Goal: Obtain resource: Download file/media

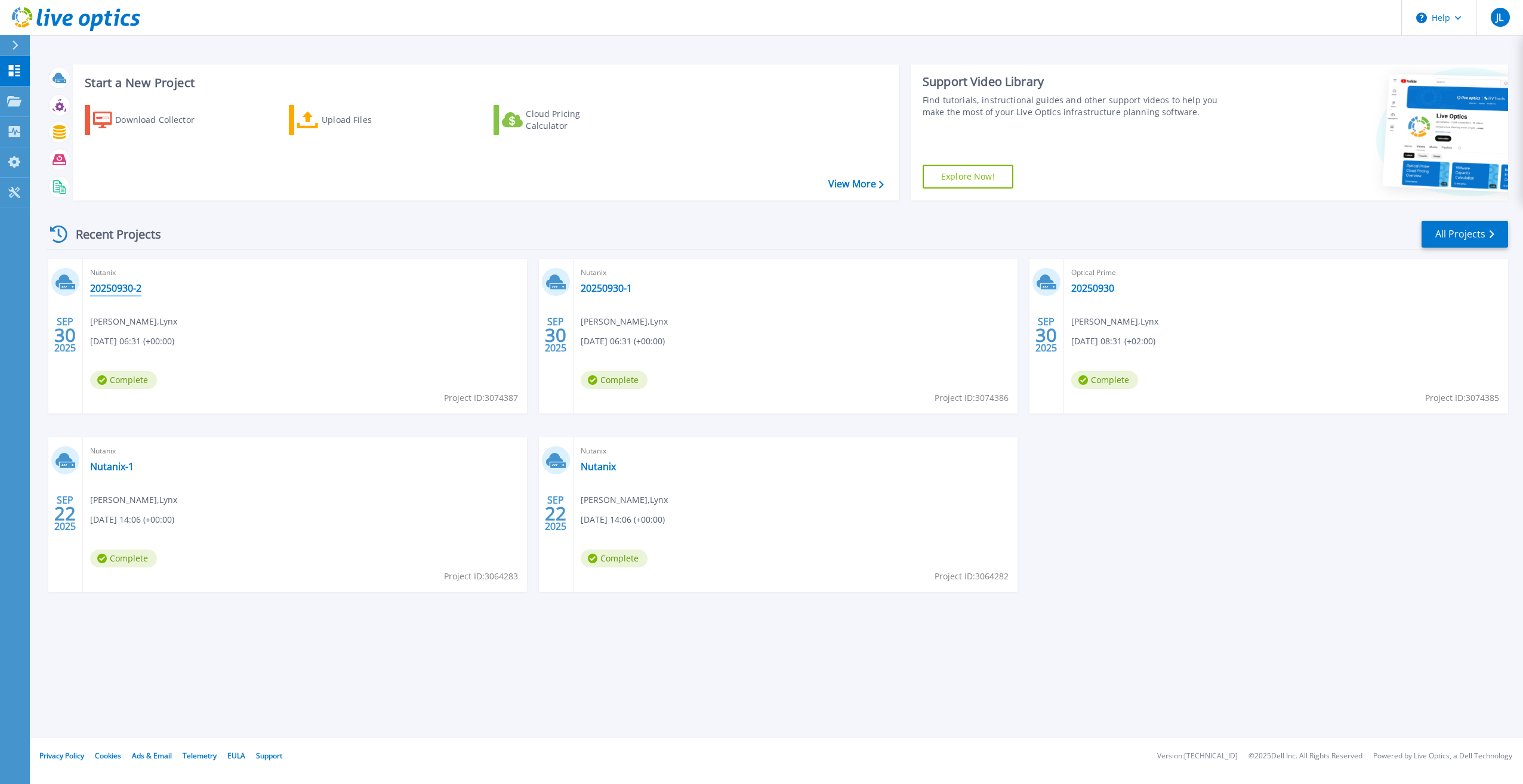
click at [131, 288] on link "20250930-2" at bounding box center [115, 289] width 51 height 12
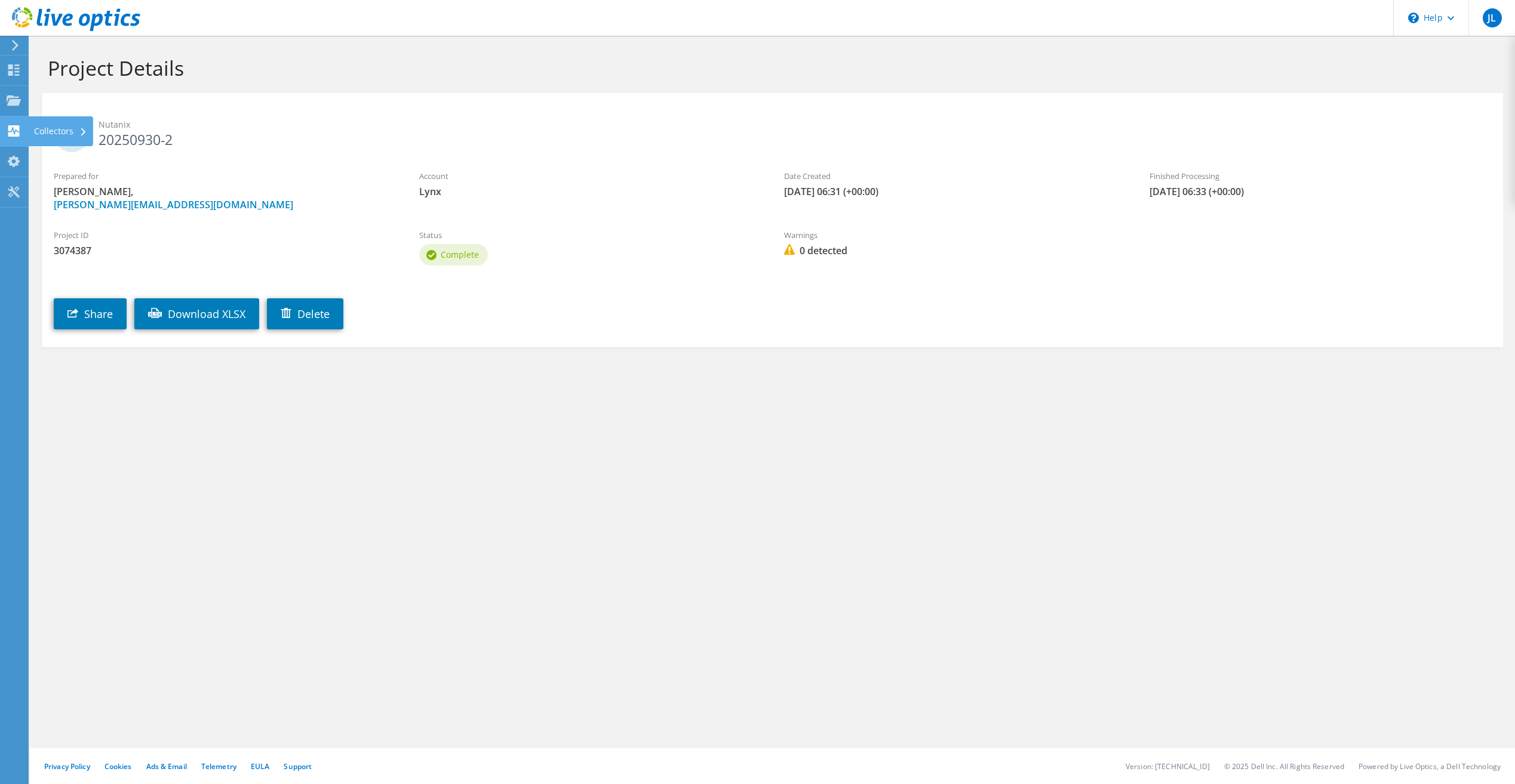
click at [12, 136] on use at bounding box center [14, 131] width 12 height 12
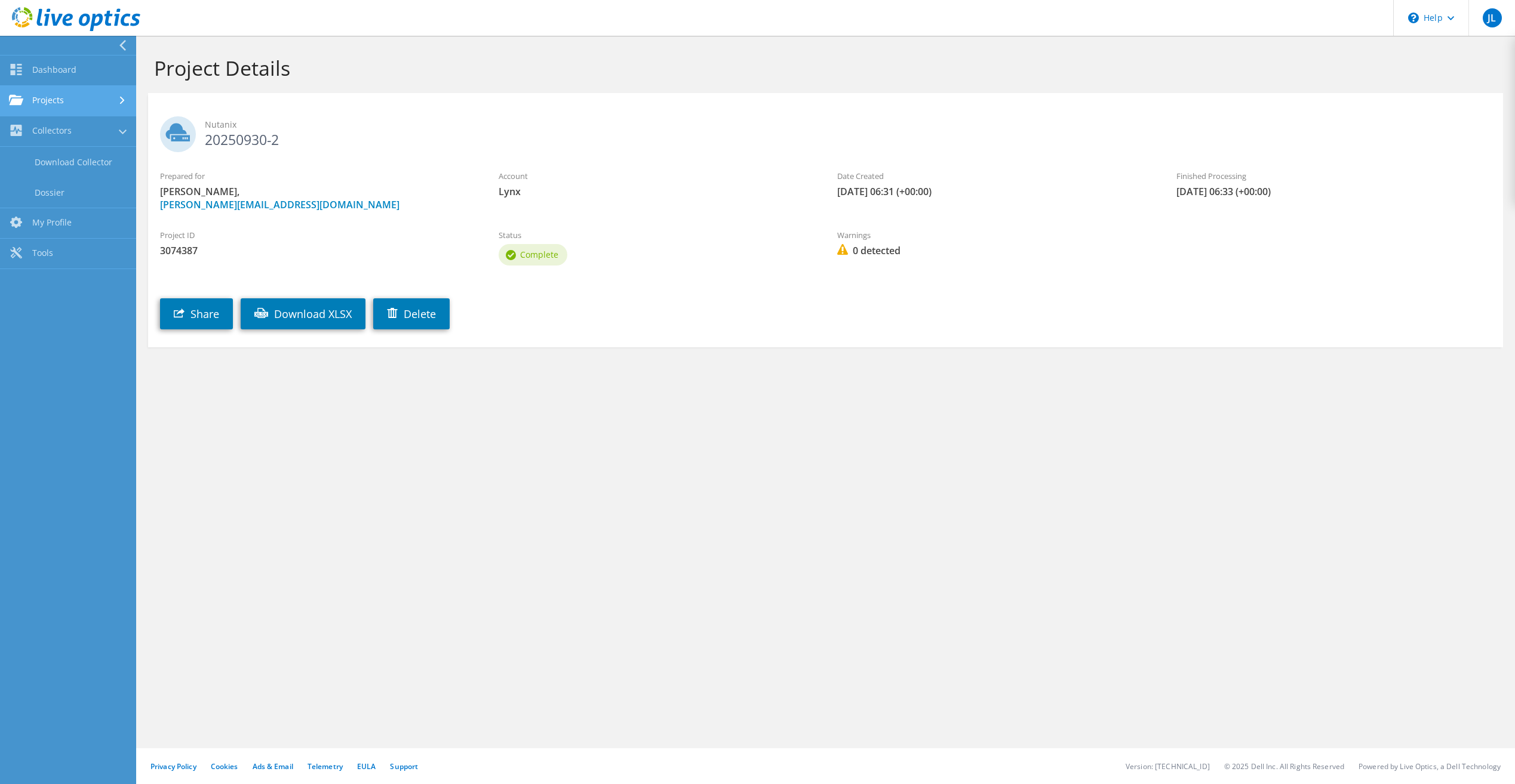
click at [25, 101] on link "Projects" at bounding box center [68, 101] width 136 height 31
click at [64, 293] on link "Tools" at bounding box center [68, 293] width 136 height 31
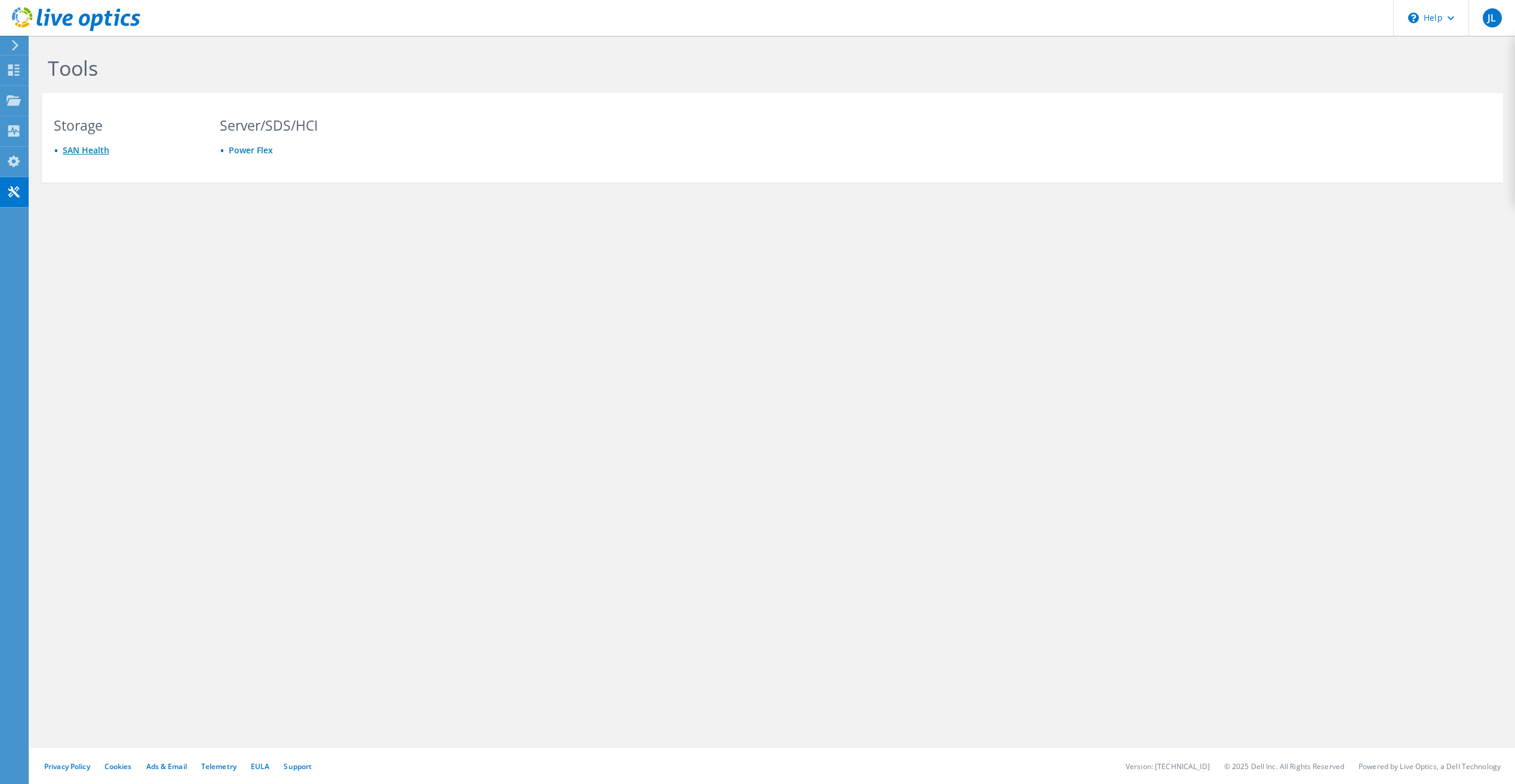
click at [84, 152] on link "SAN Health" at bounding box center [86, 150] width 47 height 12
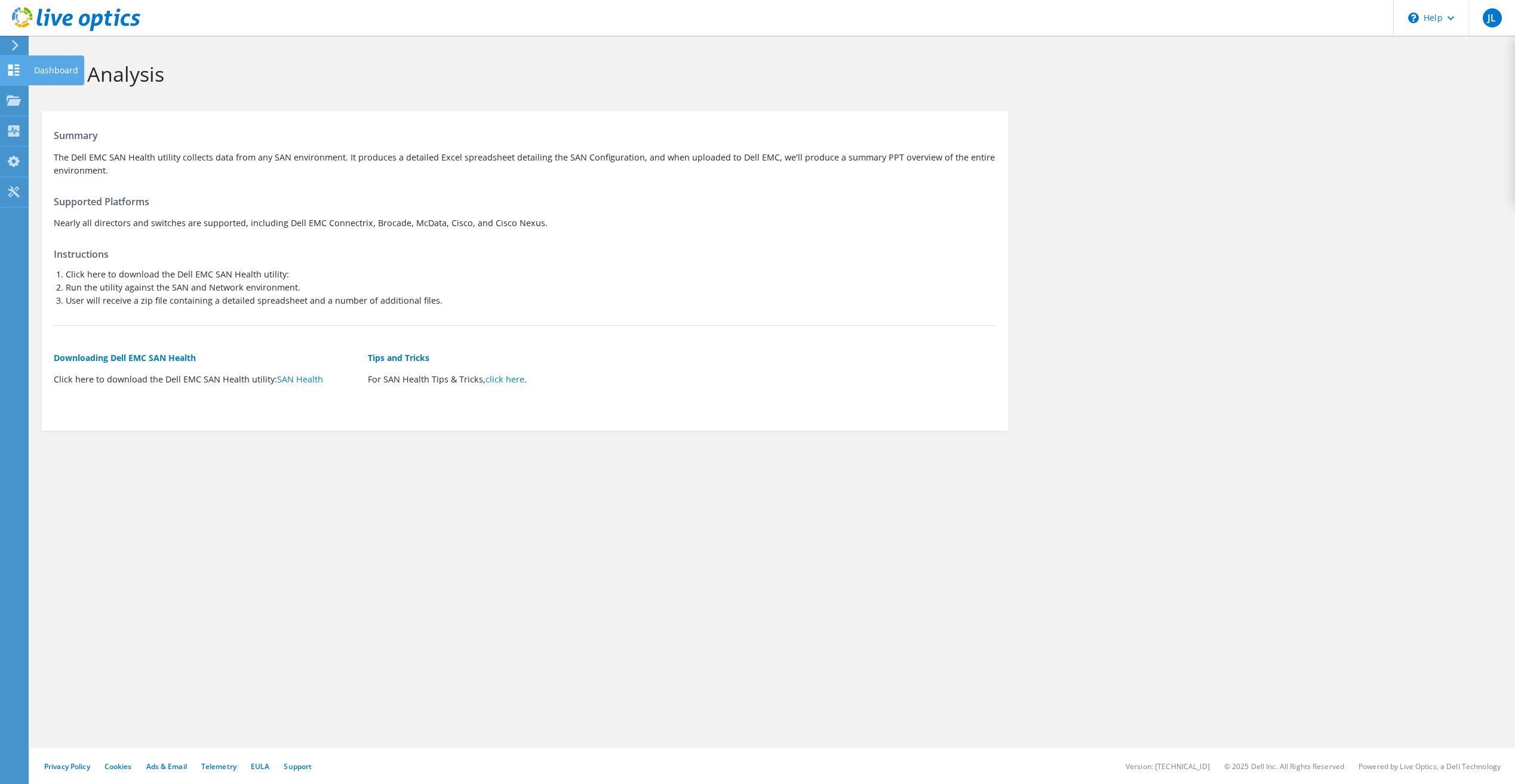
click at [12, 68] on use at bounding box center [14, 70] width 12 height 12
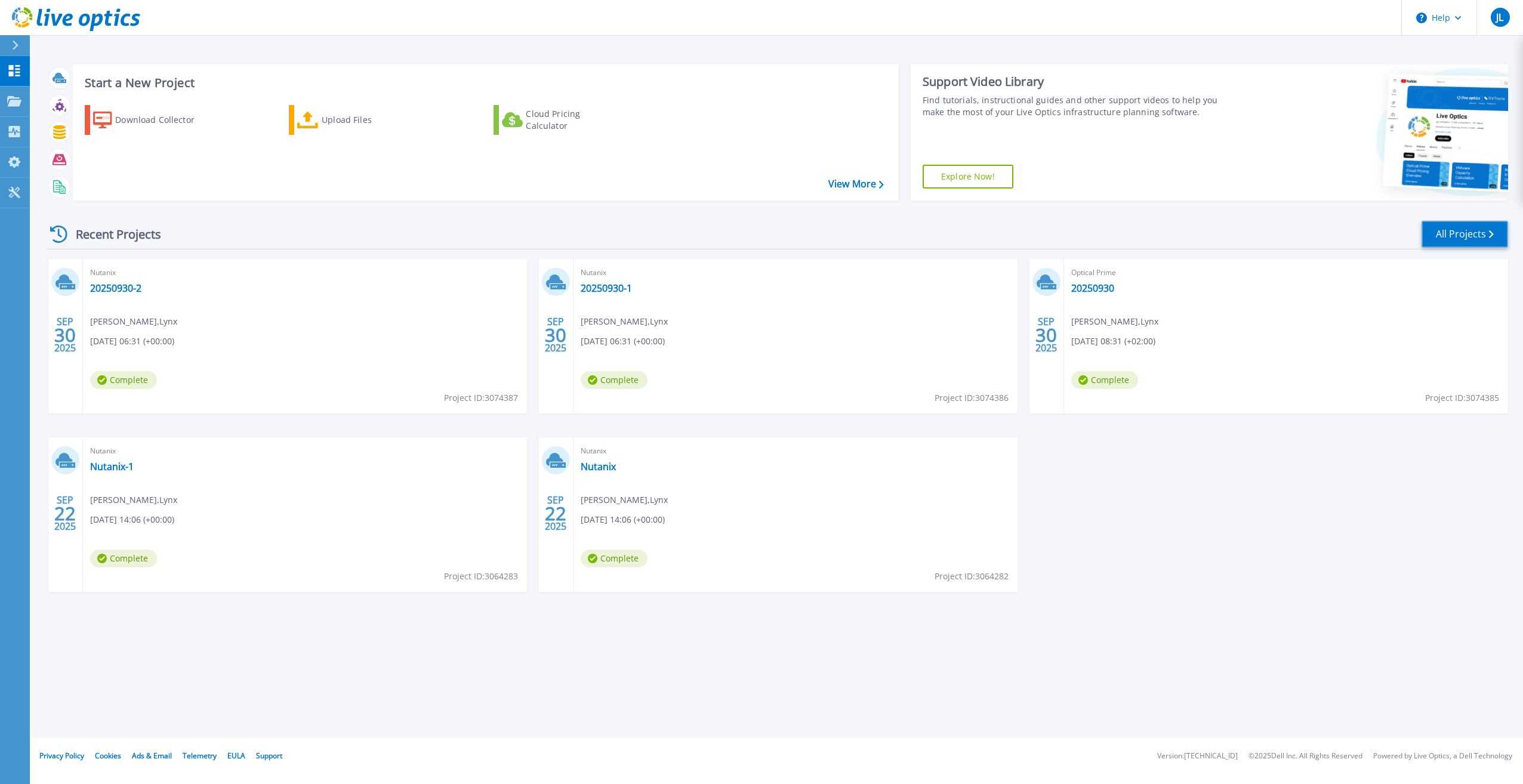
click at [1478, 237] on link "All Projects" at bounding box center [1465, 234] width 87 height 27
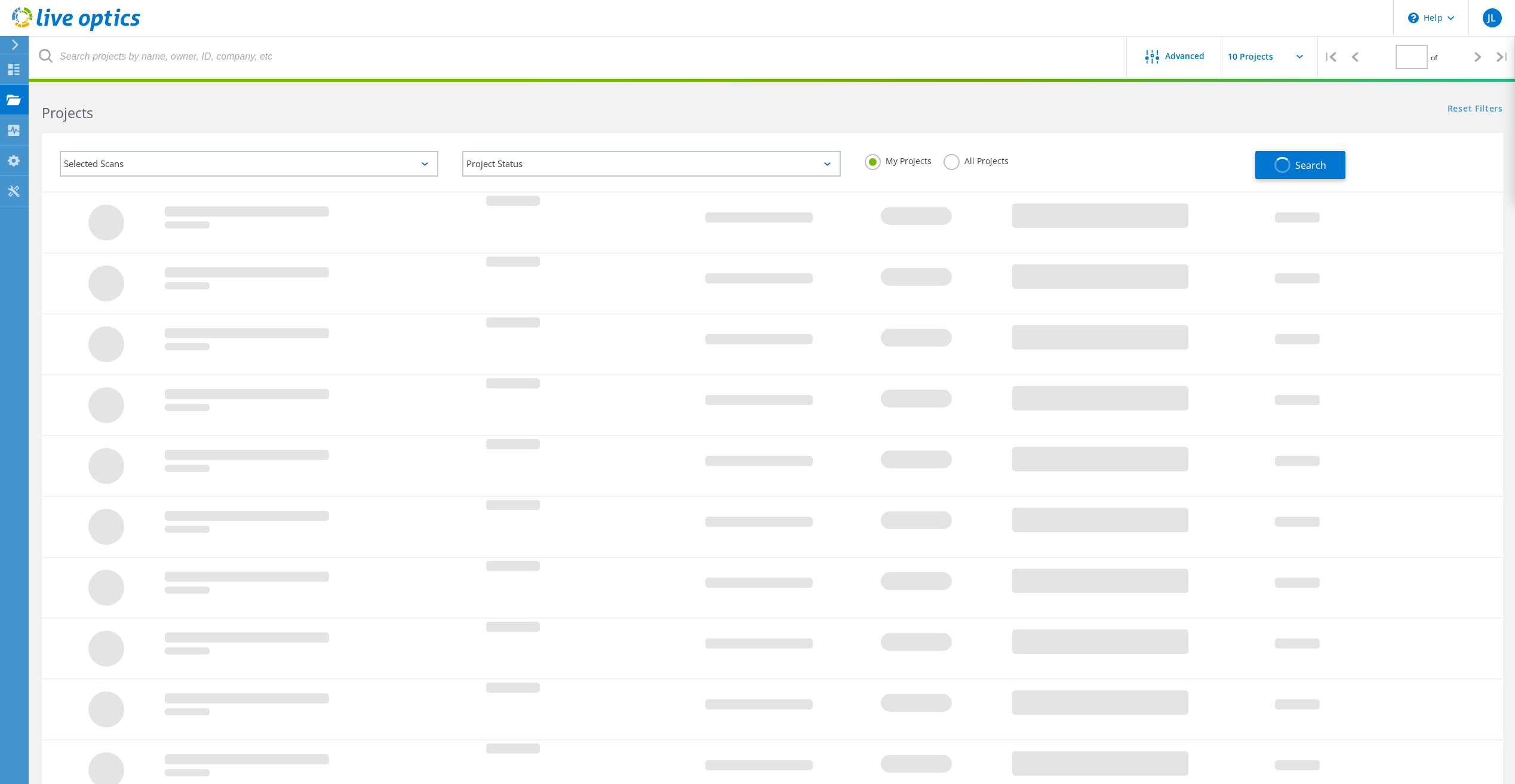
type input "1"
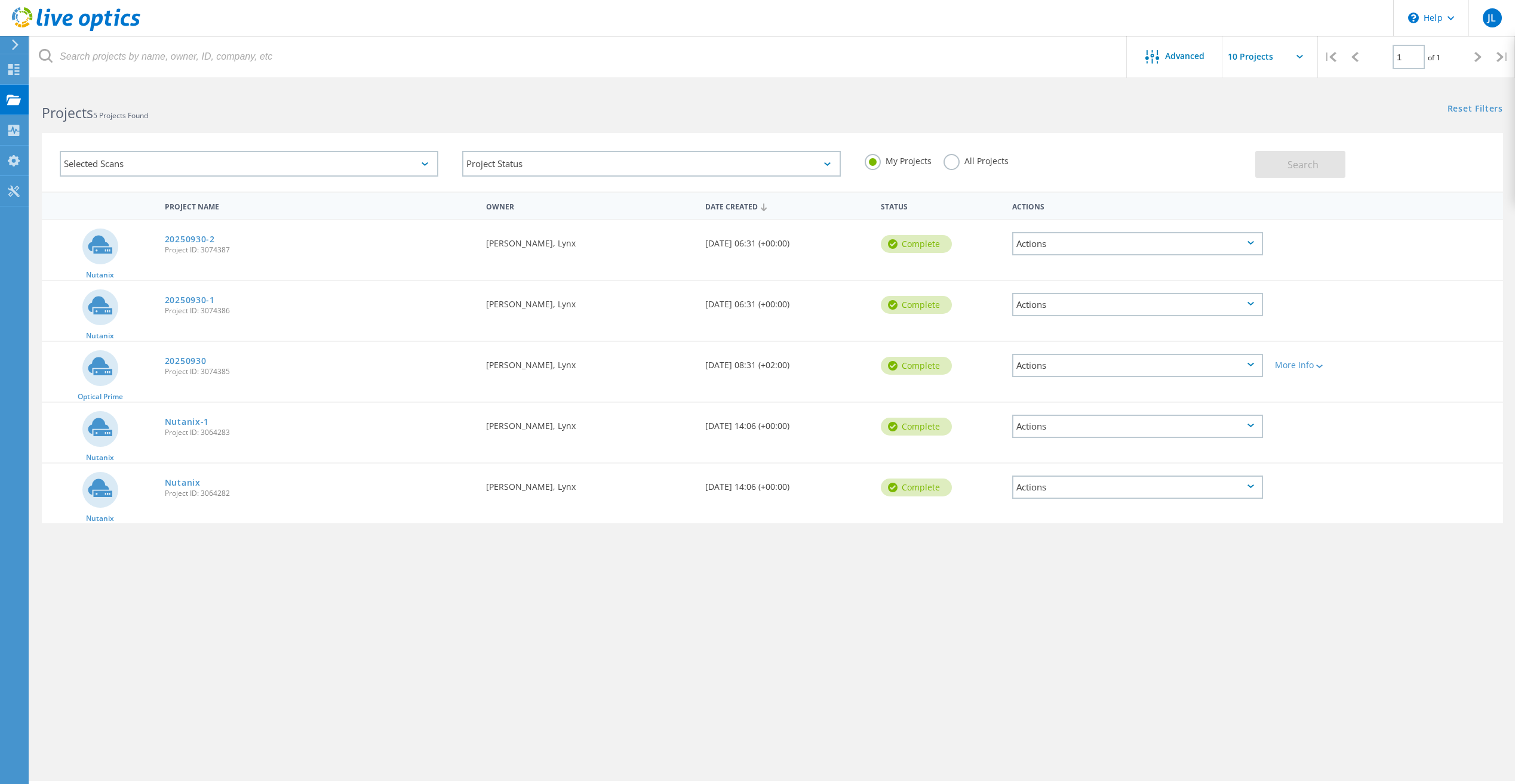
click at [1065, 243] on div "Actions" at bounding box center [1137, 243] width 250 height 23
click at [651, 266] on div "Requested By johan Larssson, Lynx" at bounding box center [589, 246] width 219 height 51
click at [93, 246] on icon at bounding box center [100, 244] width 25 height 18
click at [107, 279] on span "Nutanix" at bounding box center [100, 275] width 28 height 7
click at [106, 275] on span "Nutanix" at bounding box center [100, 275] width 28 height 7
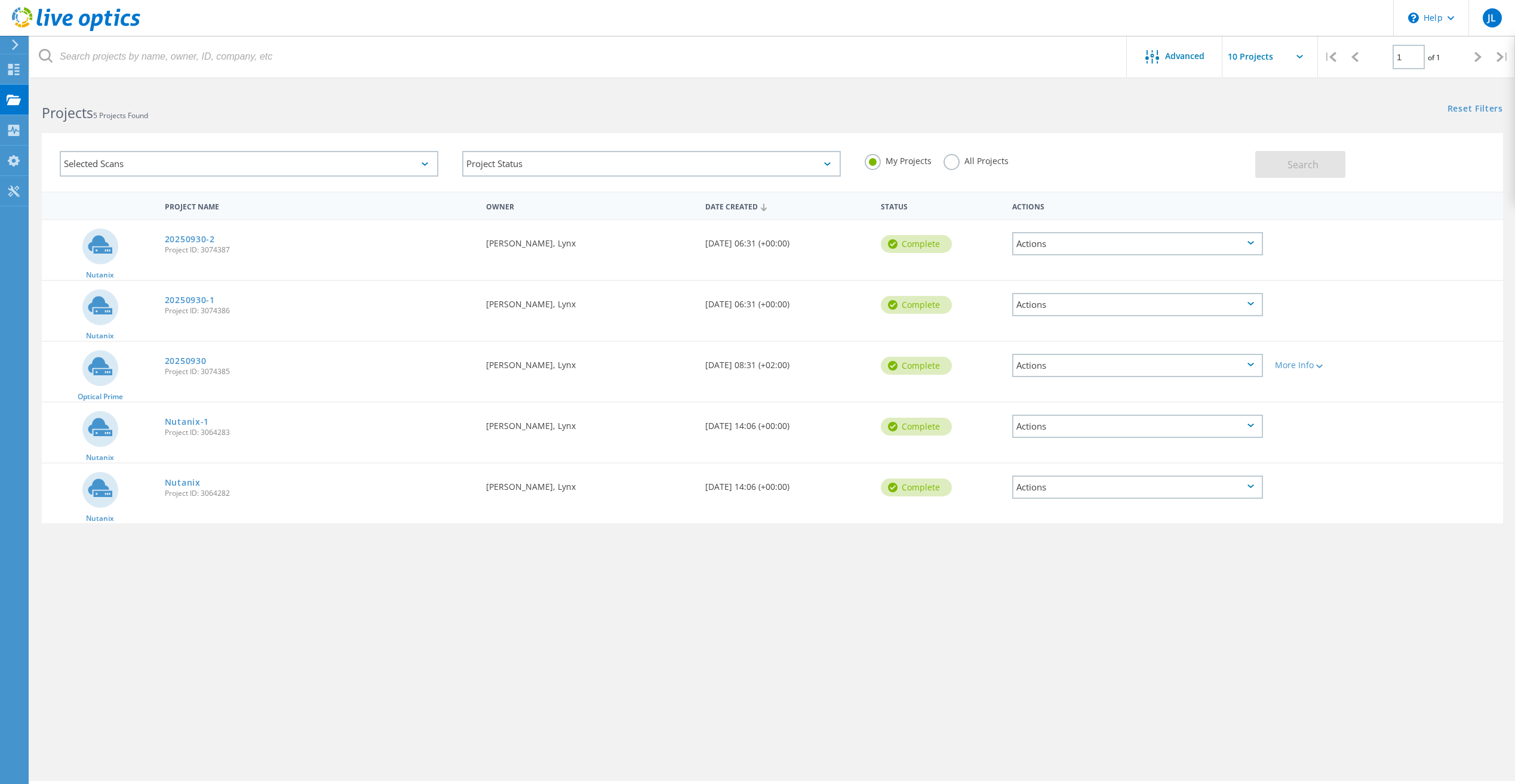
click at [194, 250] on span "Project ID: 3074387" at bounding box center [319, 250] width 310 height 7
click at [195, 239] on link "20250930-2" at bounding box center [189, 239] width 50 height 8
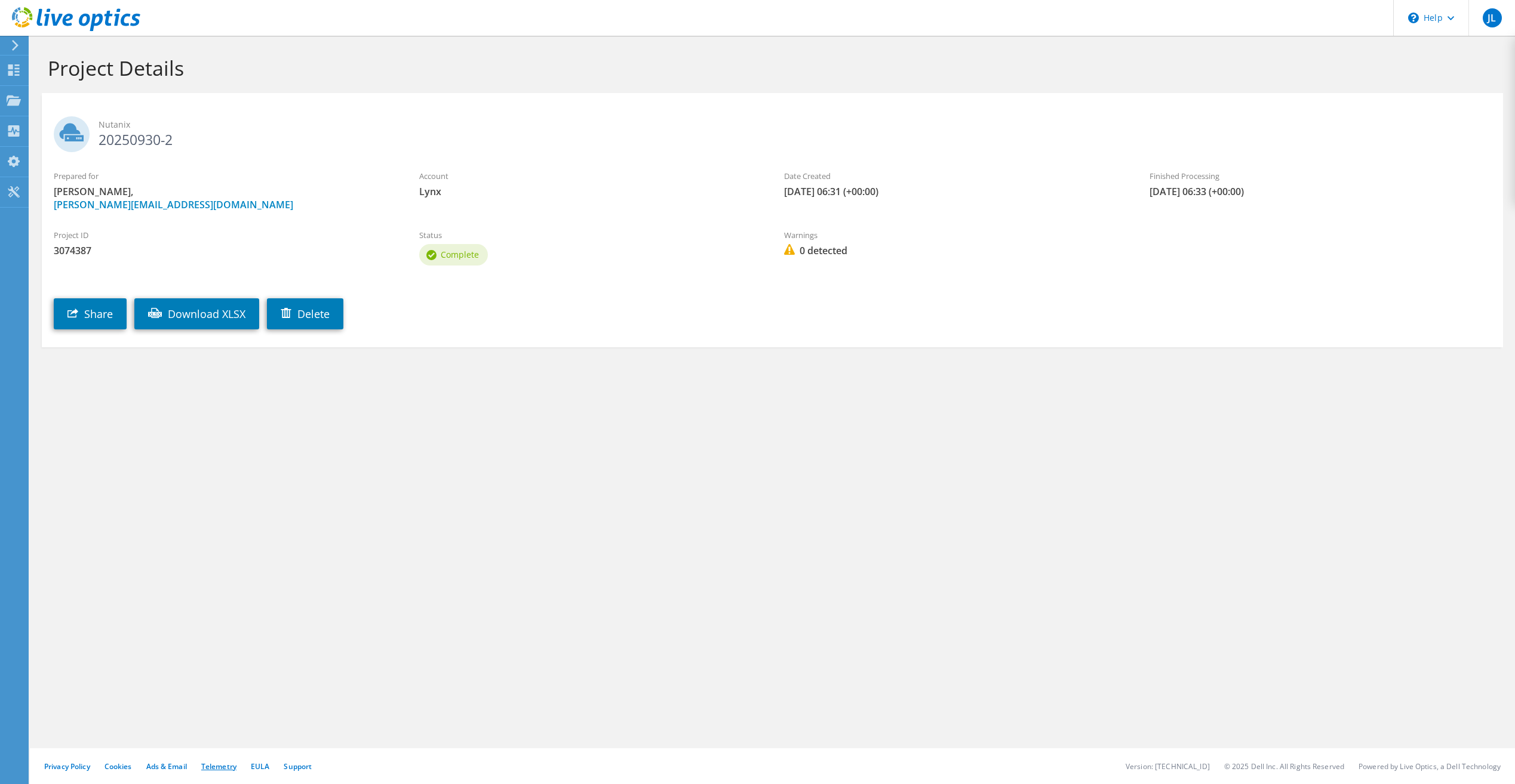
click at [217, 762] on link "Telemetry" at bounding box center [219, 766] width 35 height 10
click at [15, 47] on icon at bounding box center [15, 45] width 9 height 11
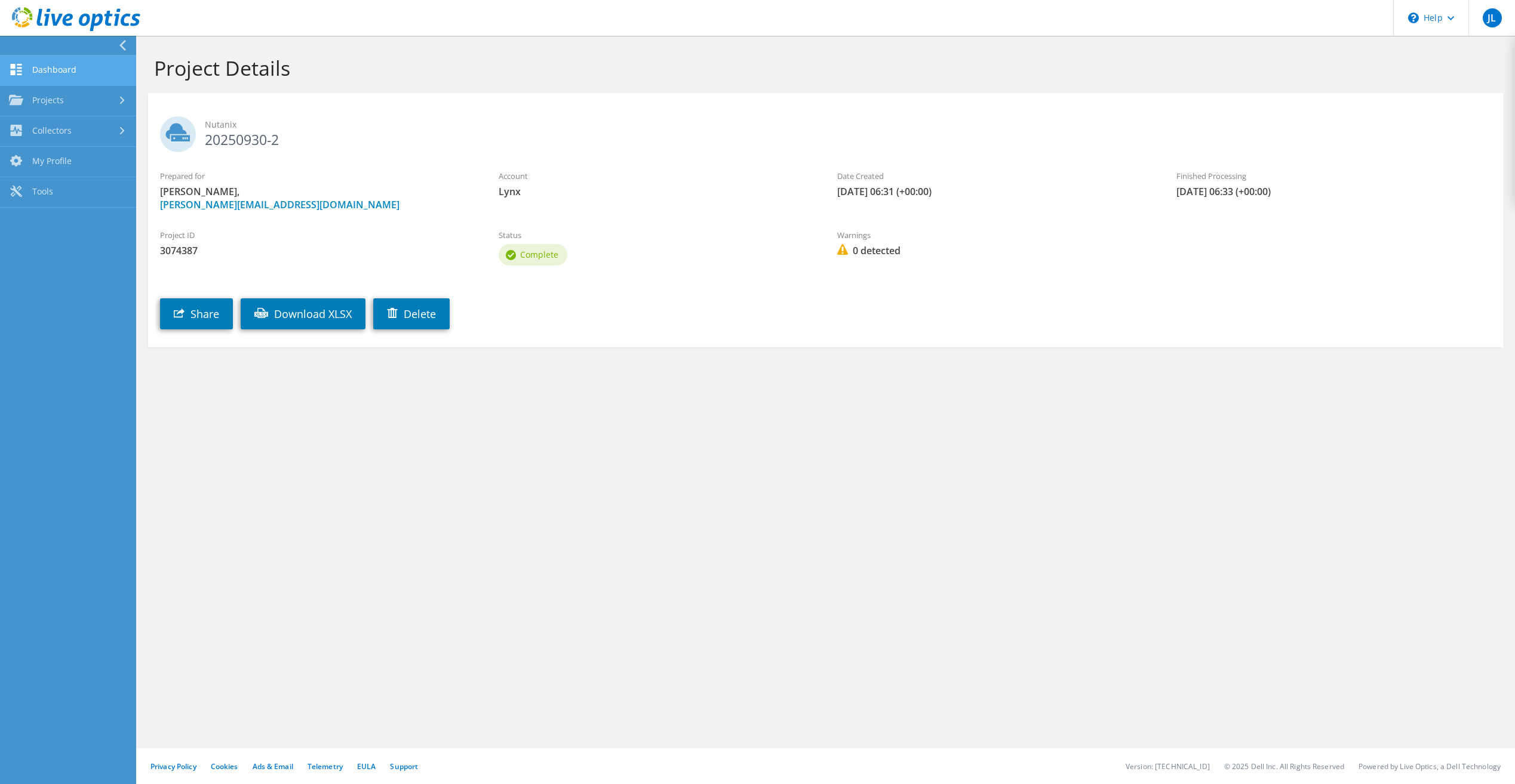
click at [52, 65] on link "Dashboard" at bounding box center [68, 71] width 136 height 31
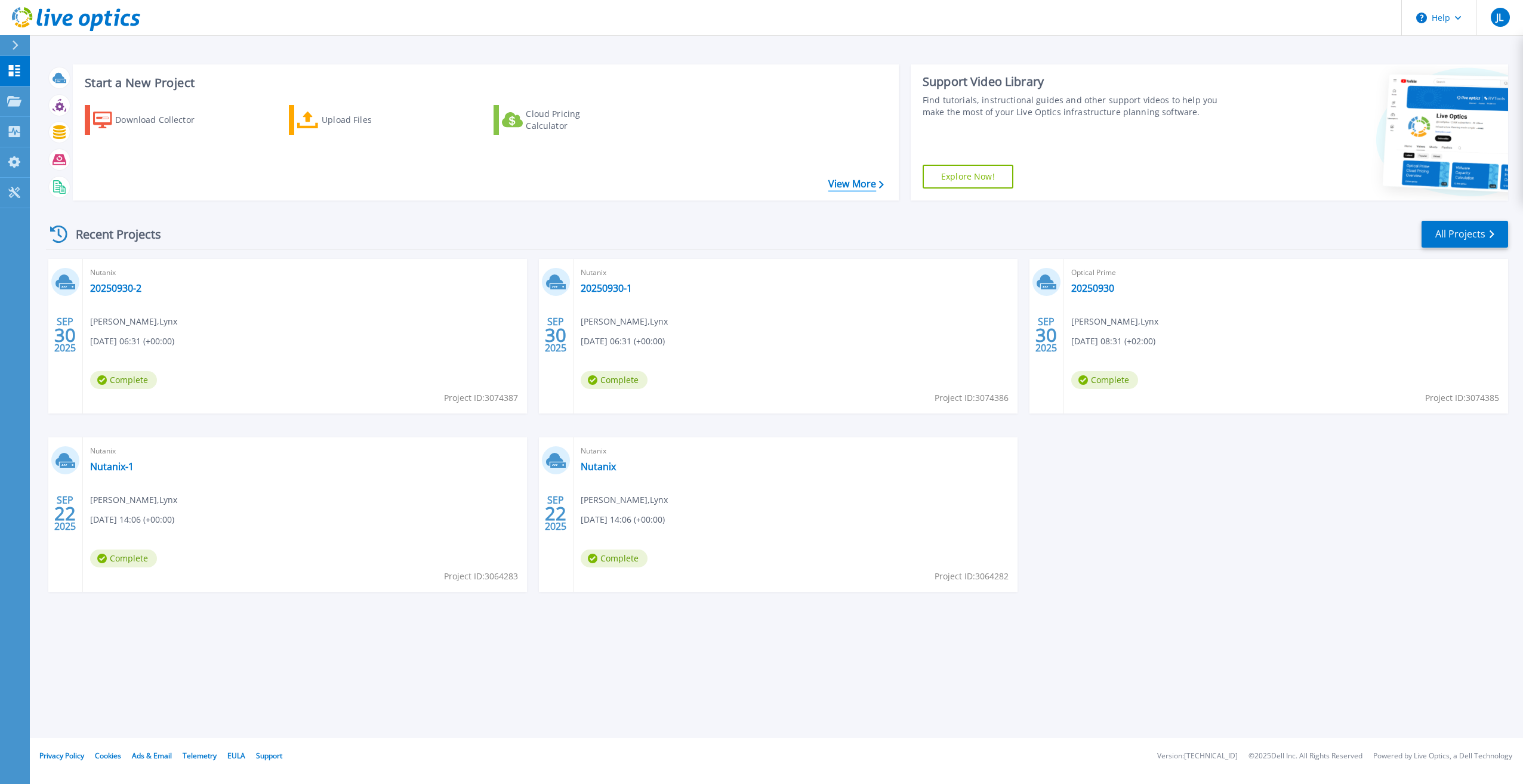
click at [853, 183] on link "View More" at bounding box center [856, 184] width 55 height 12
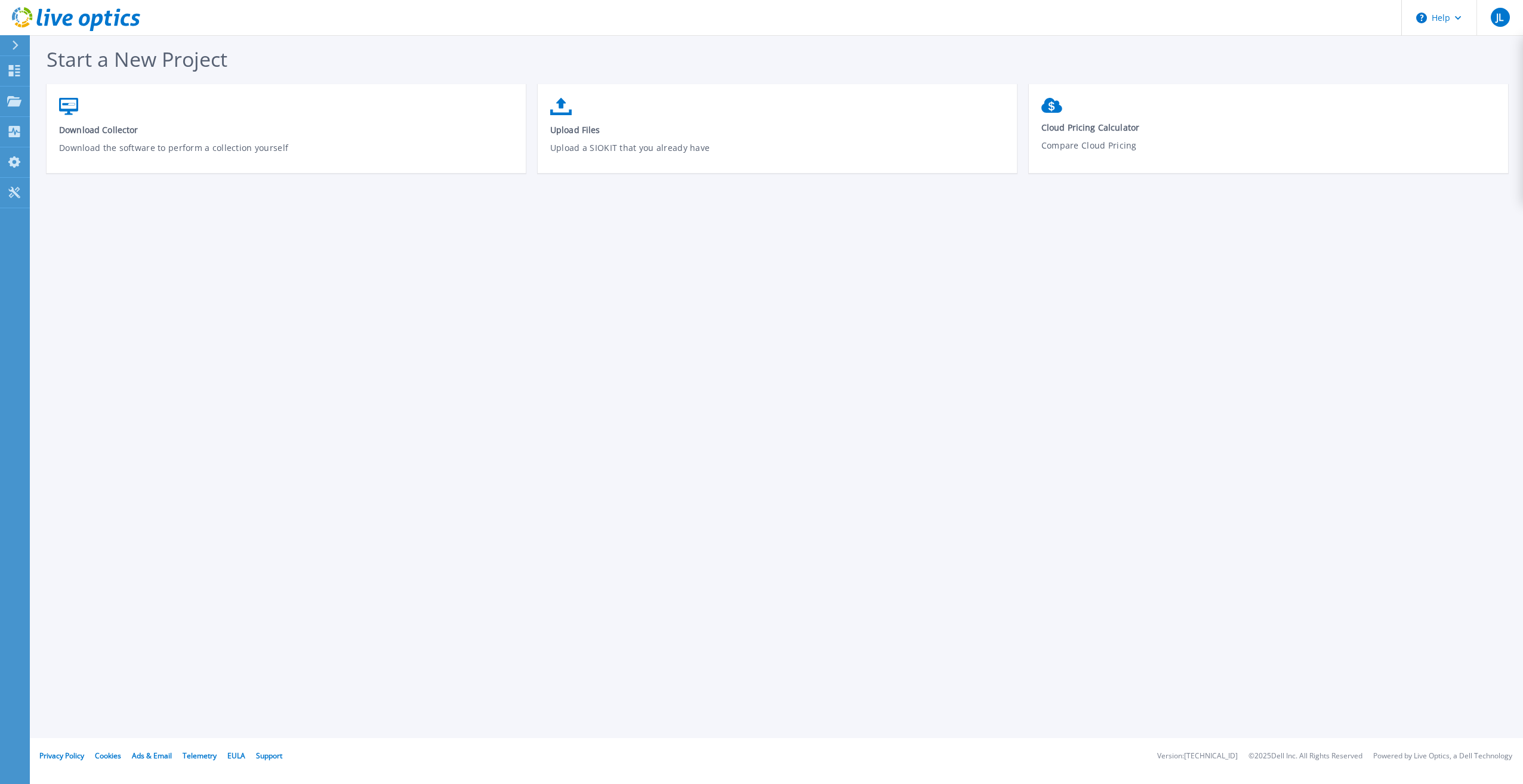
click at [13, 47] on icon at bounding box center [15, 45] width 7 height 9
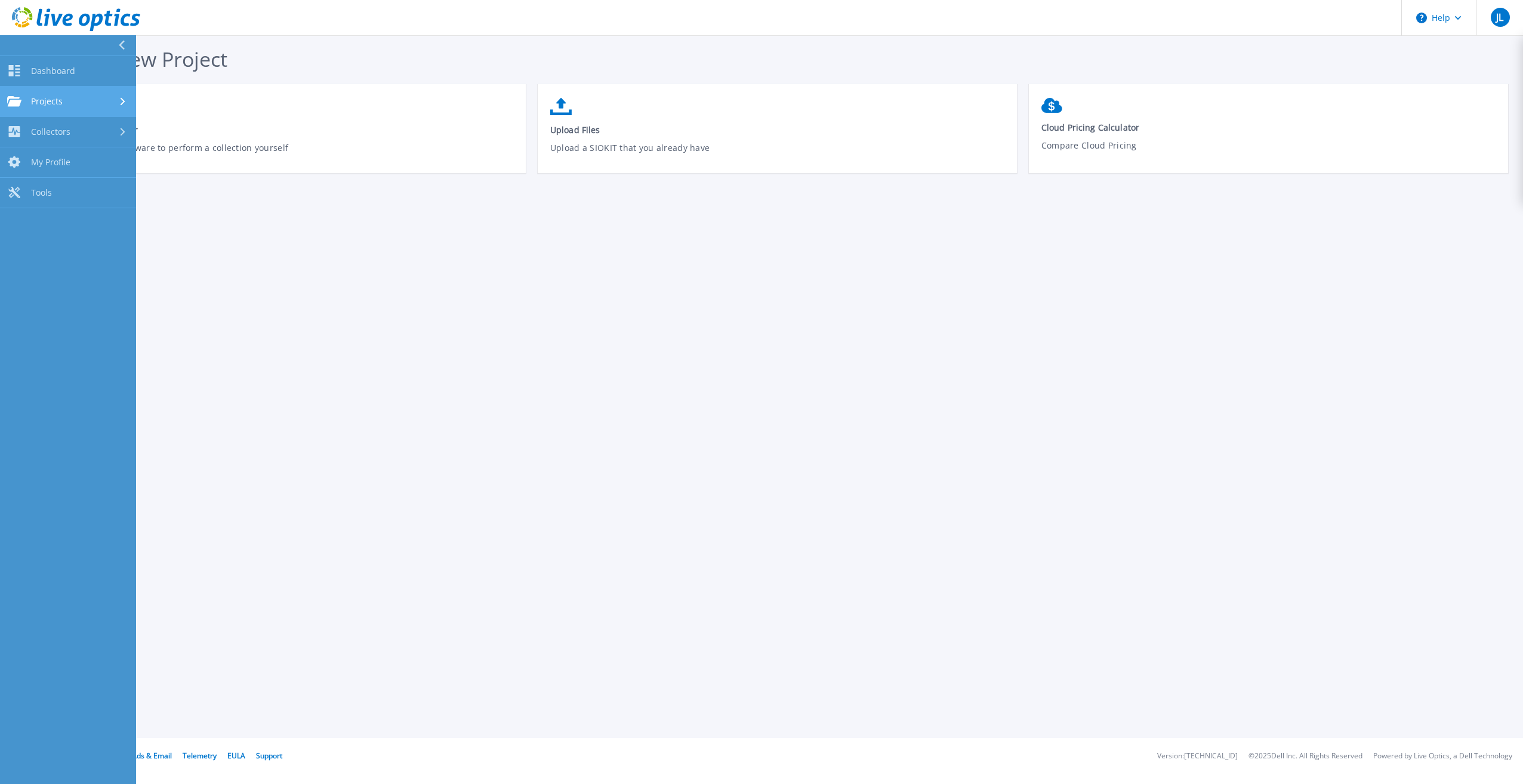
click at [43, 92] on link "Projects Projects" at bounding box center [68, 102] width 136 height 31
click at [66, 194] on link "Optical Prime Collector Runs" at bounding box center [68, 197] width 136 height 38
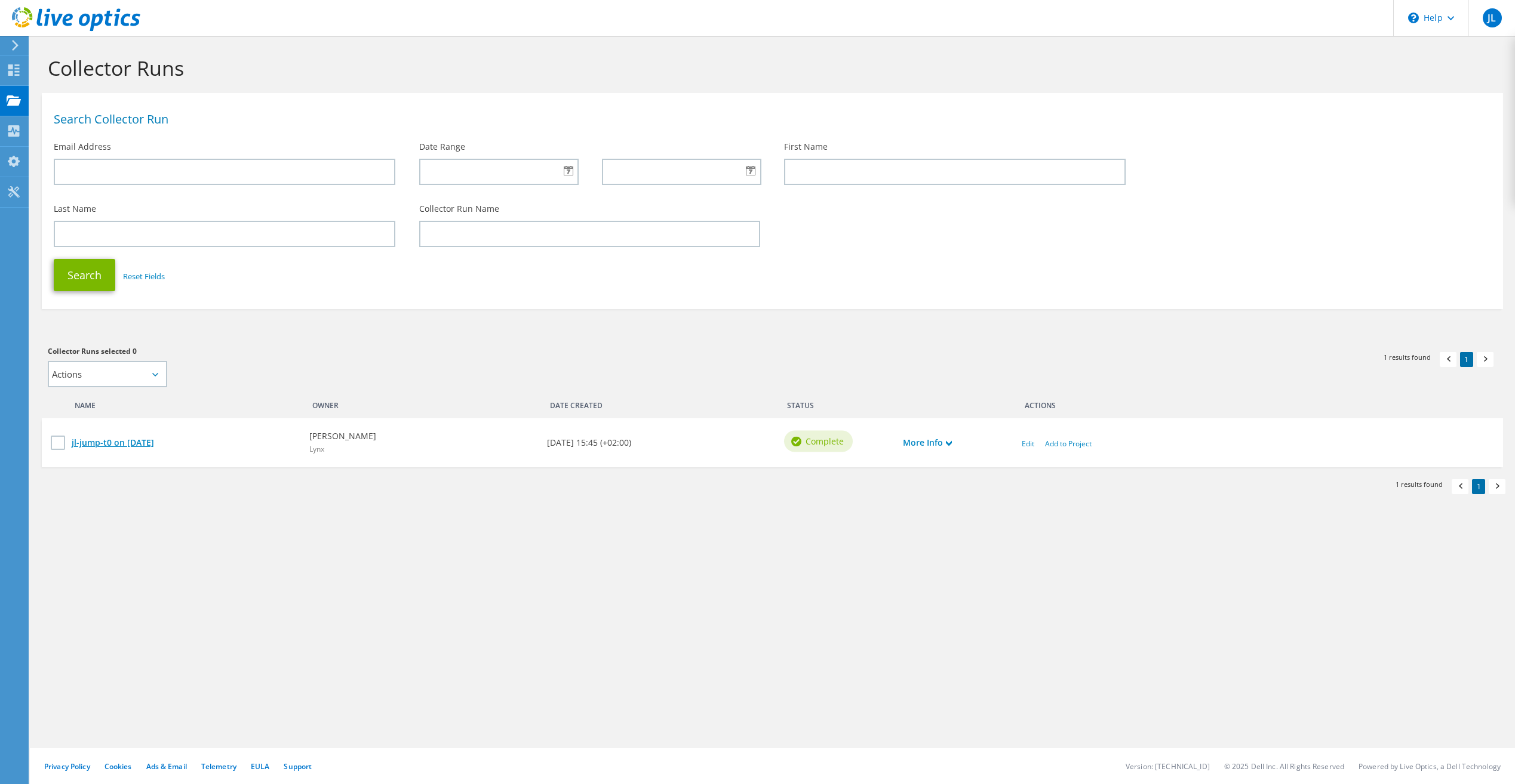
click at [138, 438] on link "jl-jump-t0 on [DATE]" at bounding box center [184, 442] width 226 height 13
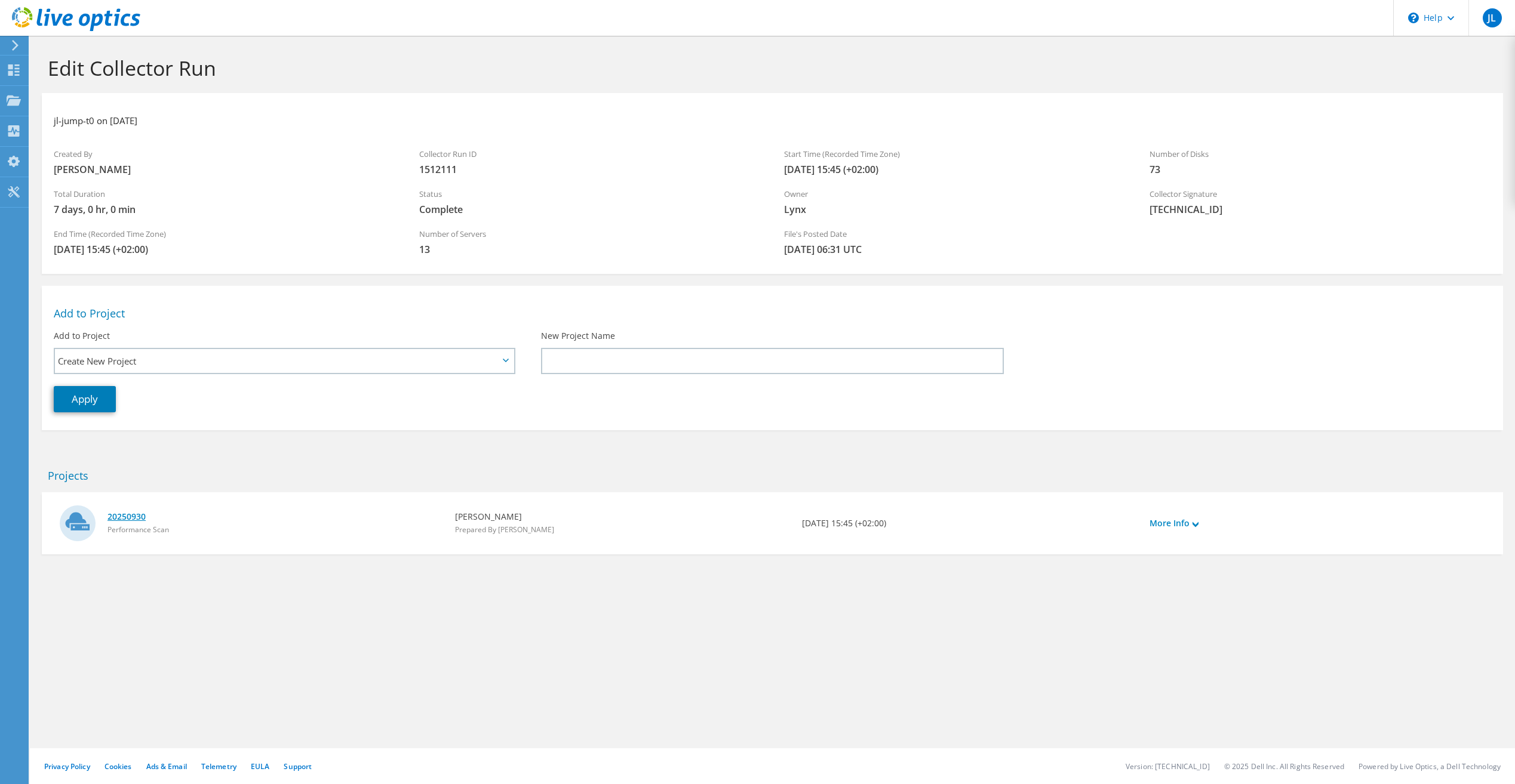
click at [138, 516] on link "20250930" at bounding box center [275, 516] width 336 height 13
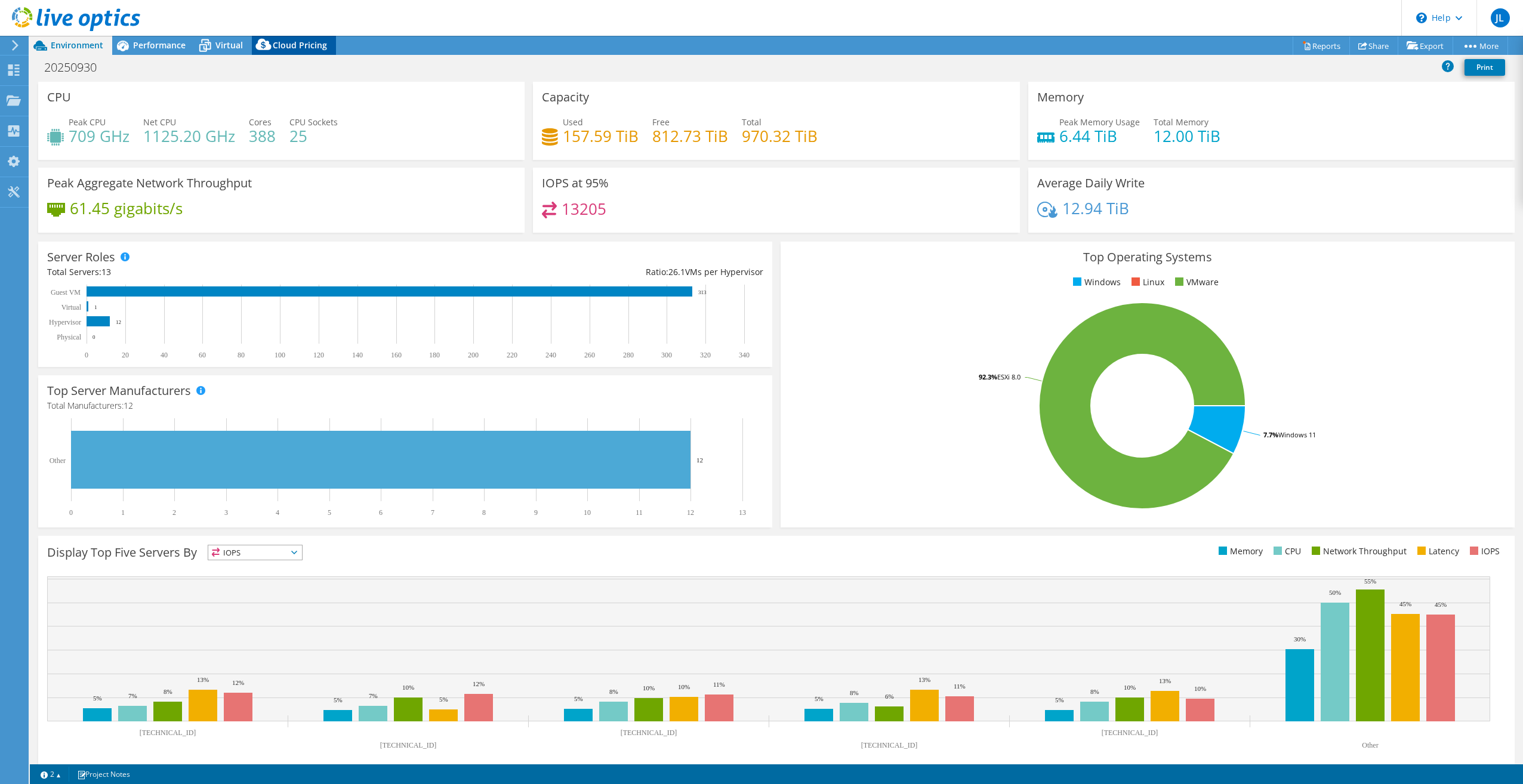
click at [306, 40] on span "Cloud Pricing" at bounding box center [300, 45] width 55 height 12
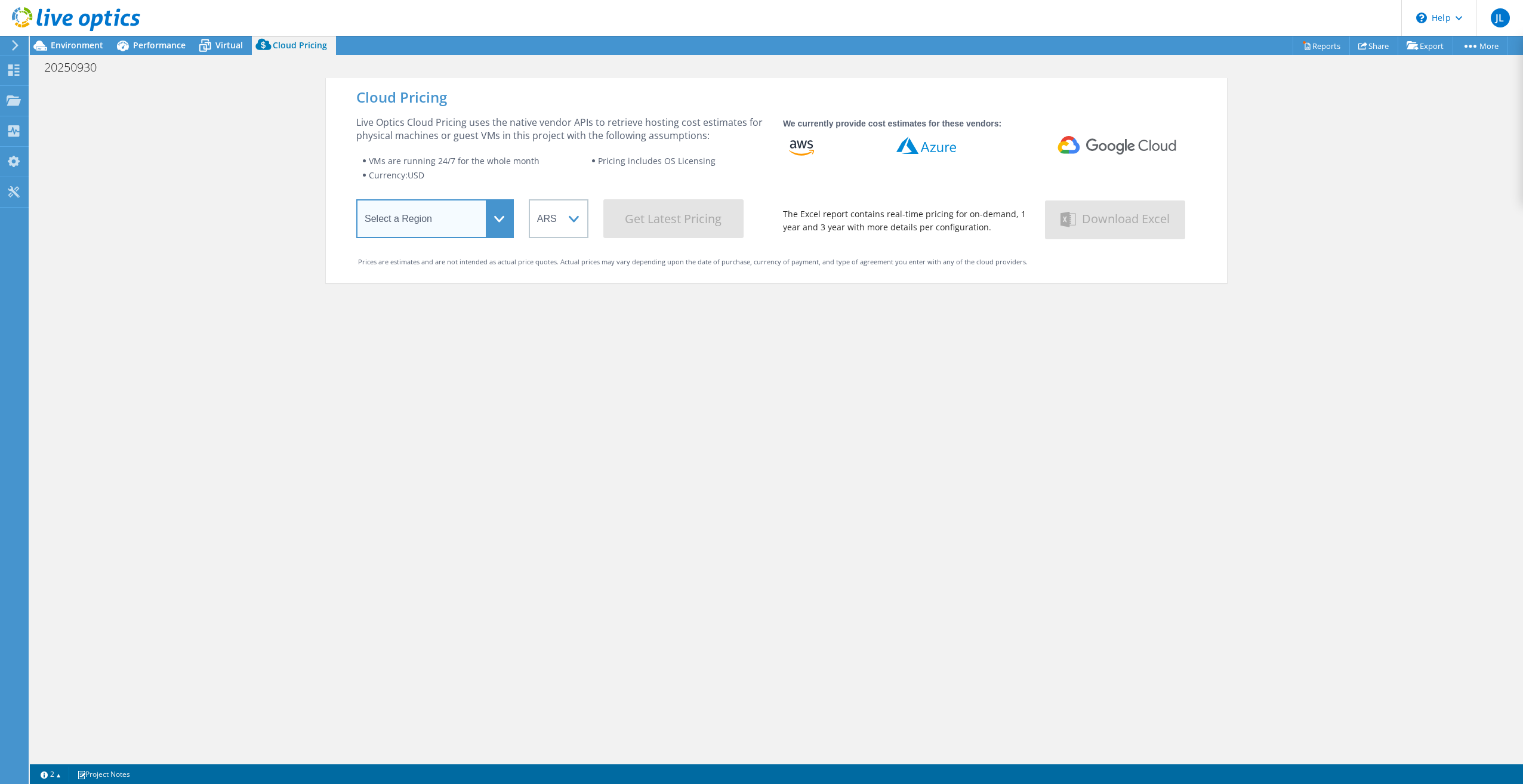
click at [486, 209] on select "Select a Region [GEOGRAPHIC_DATA] ([GEOGRAPHIC_DATA]) [GEOGRAPHIC_DATA] ([GEOGR…" at bounding box center [435, 219] width 157 height 39
select select "EULondon"
click at [356, 202] on select "Select a Region [GEOGRAPHIC_DATA] ([GEOGRAPHIC_DATA]) [GEOGRAPHIC_DATA] ([GEOGR…" at bounding box center [435, 219] width 157 height 39
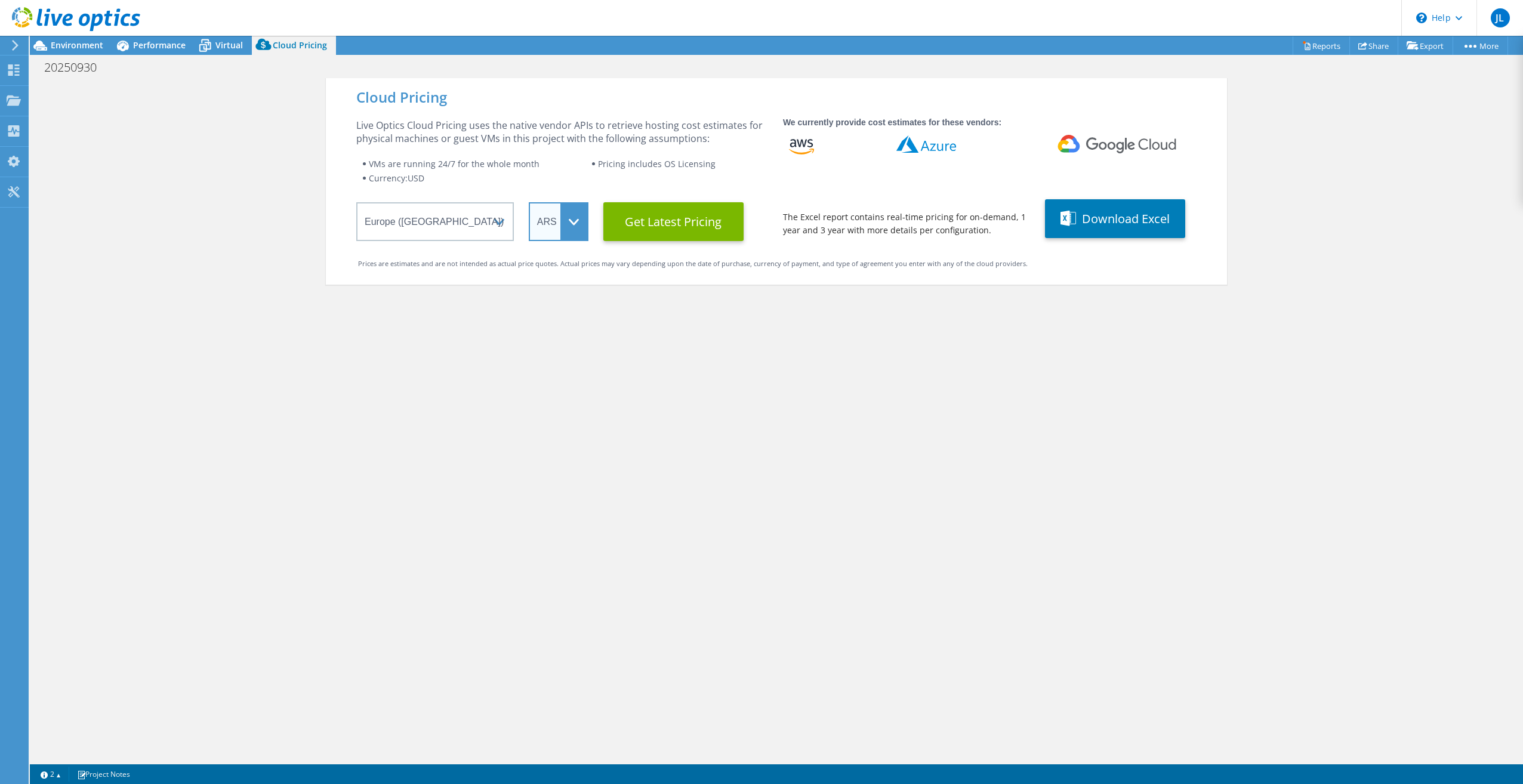
click at [567, 218] on select "ARS AUD BRL CAD CHF CLP CNY DKK EUR GBP HKD HUF INR JPY MXN MYR NOK NZD PEN SEK…" at bounding box center [559, 221] width 60 height 39
click at [529, 202] on select "ARS AUD BRL CAD CHF CLP CNY DKK EUR GBP HKD HUF INR JPY MXN MYR NOK NZD PEN SEK…" at bounding box center [559, 221] width 60 height 39
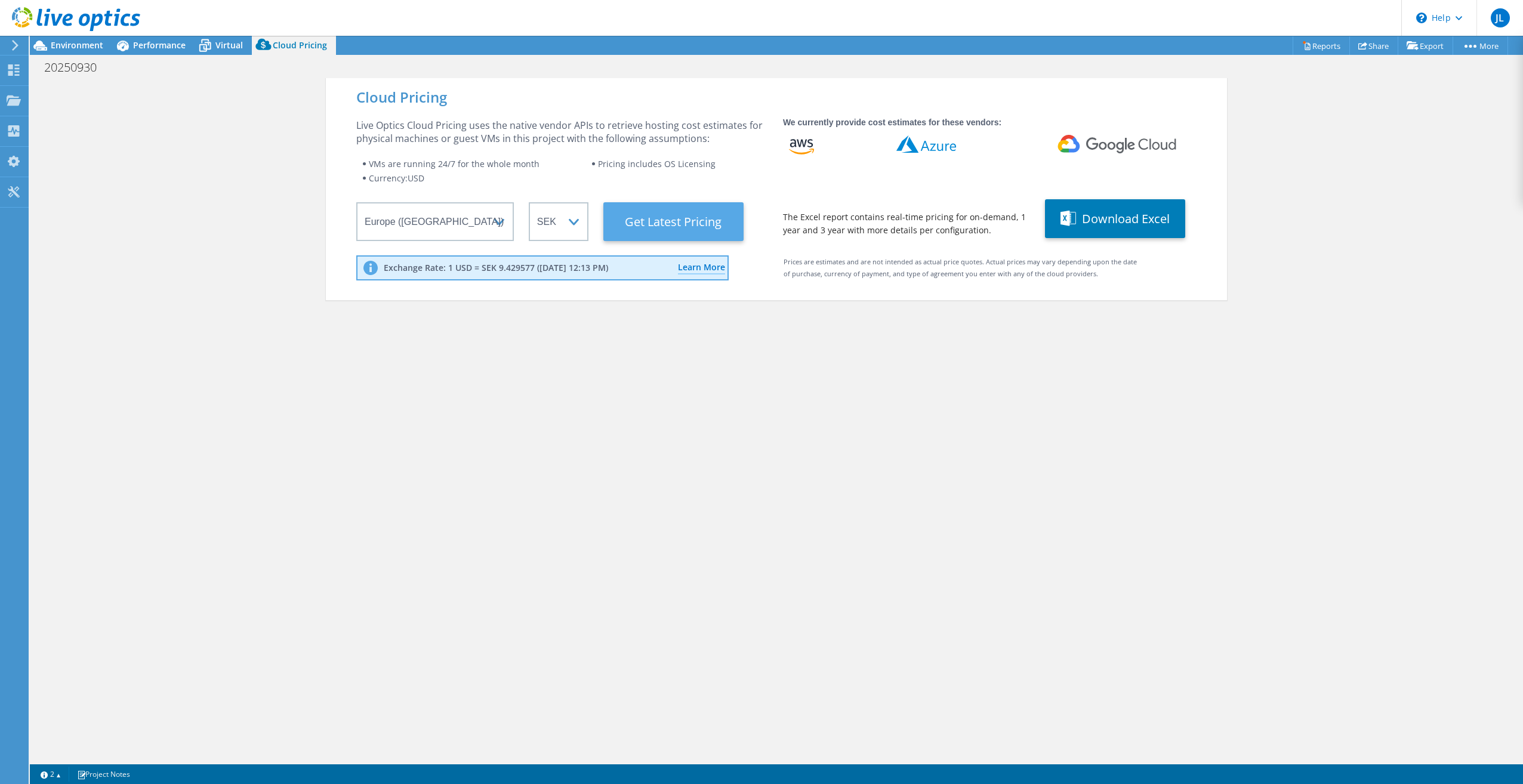
click at [708, 216] on Latest "Get Latest Pricing" at bounding box center [674, 221] width 141 height 39
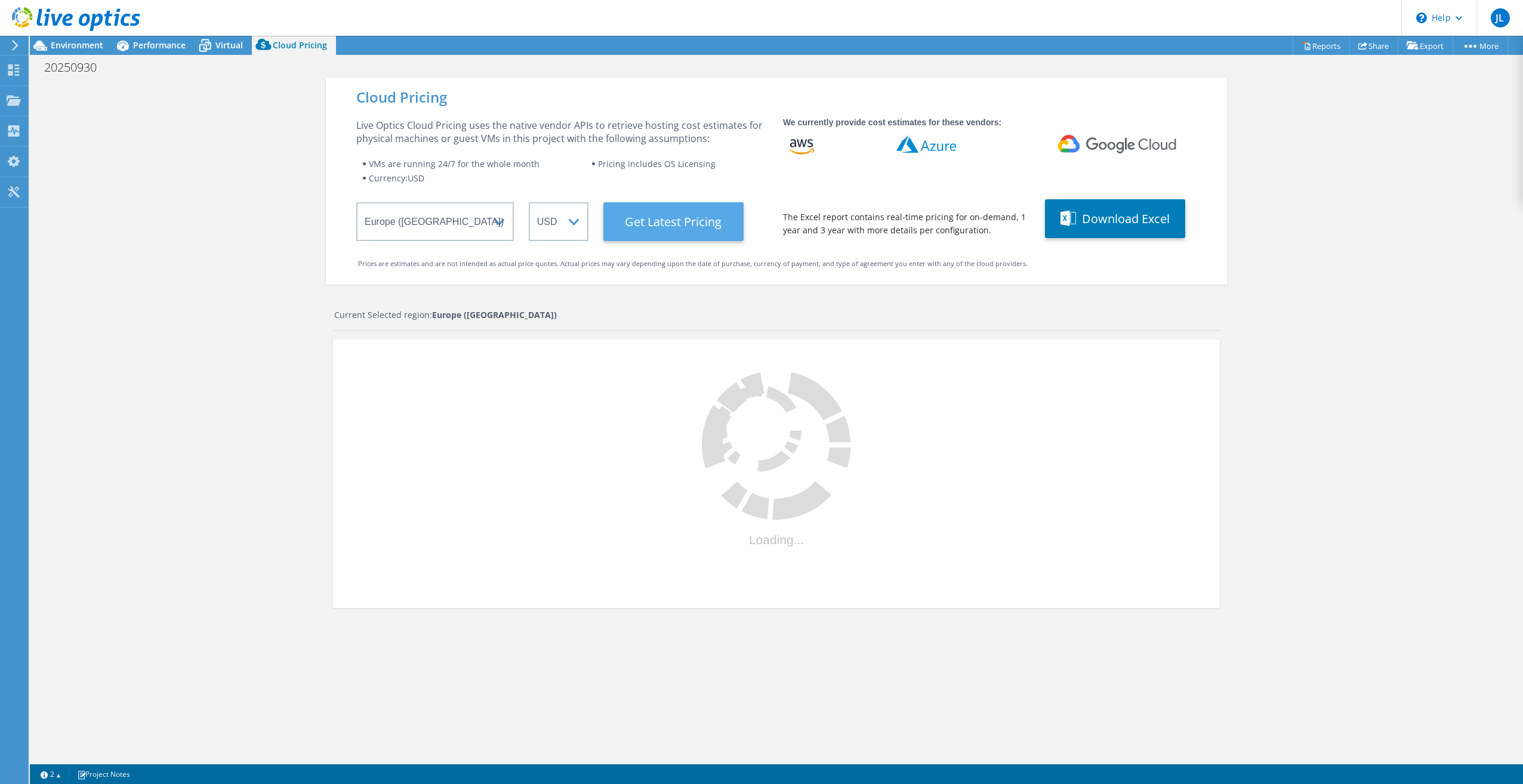
select select "SEK"
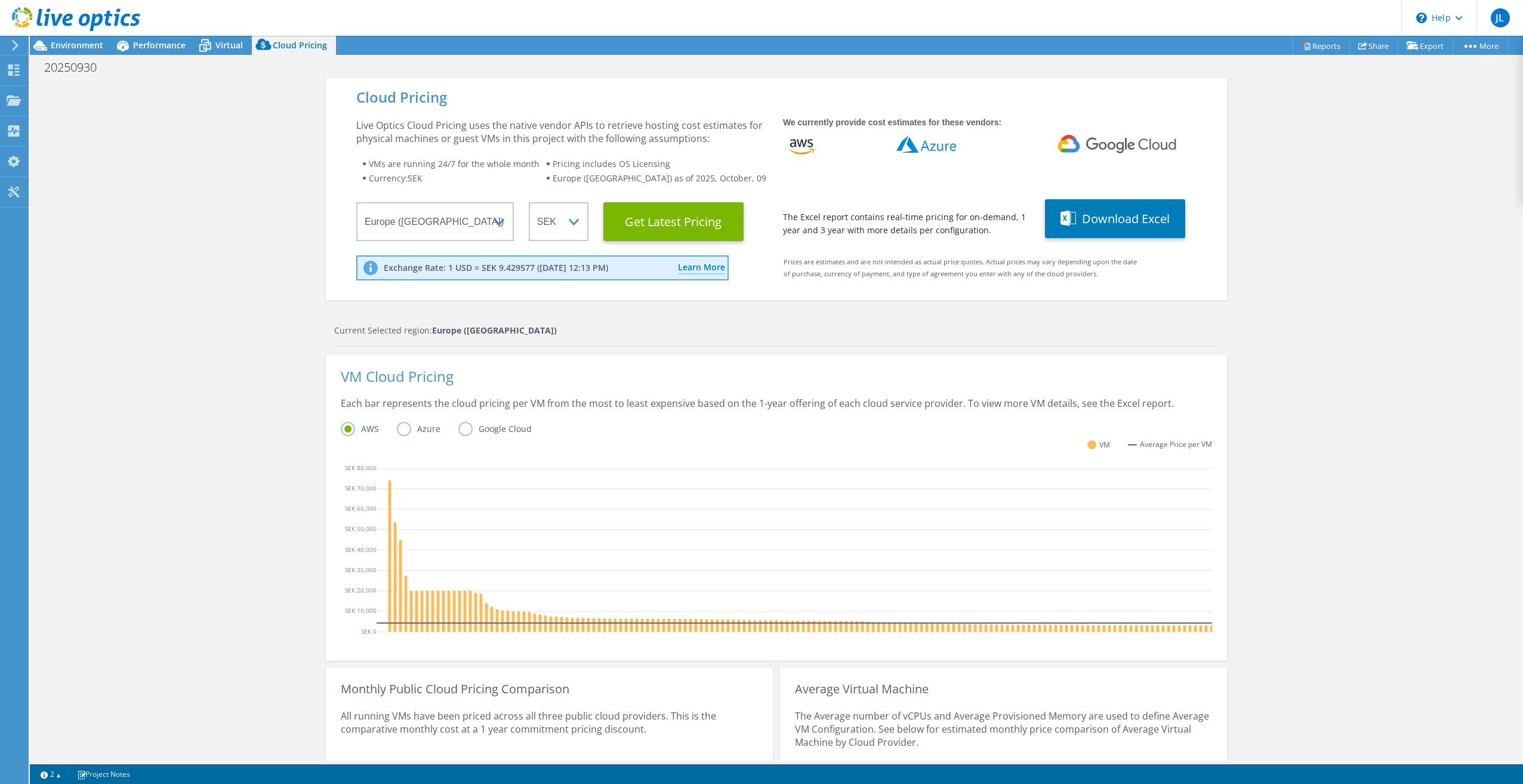
scroll to position [87, 0]
click at [400, 428] on label "Azure" at bounding box center [428, 428] width 61 height 15
click at [0, 0] on input "Azure" at bounding box center [0, 0] width 0 height 0
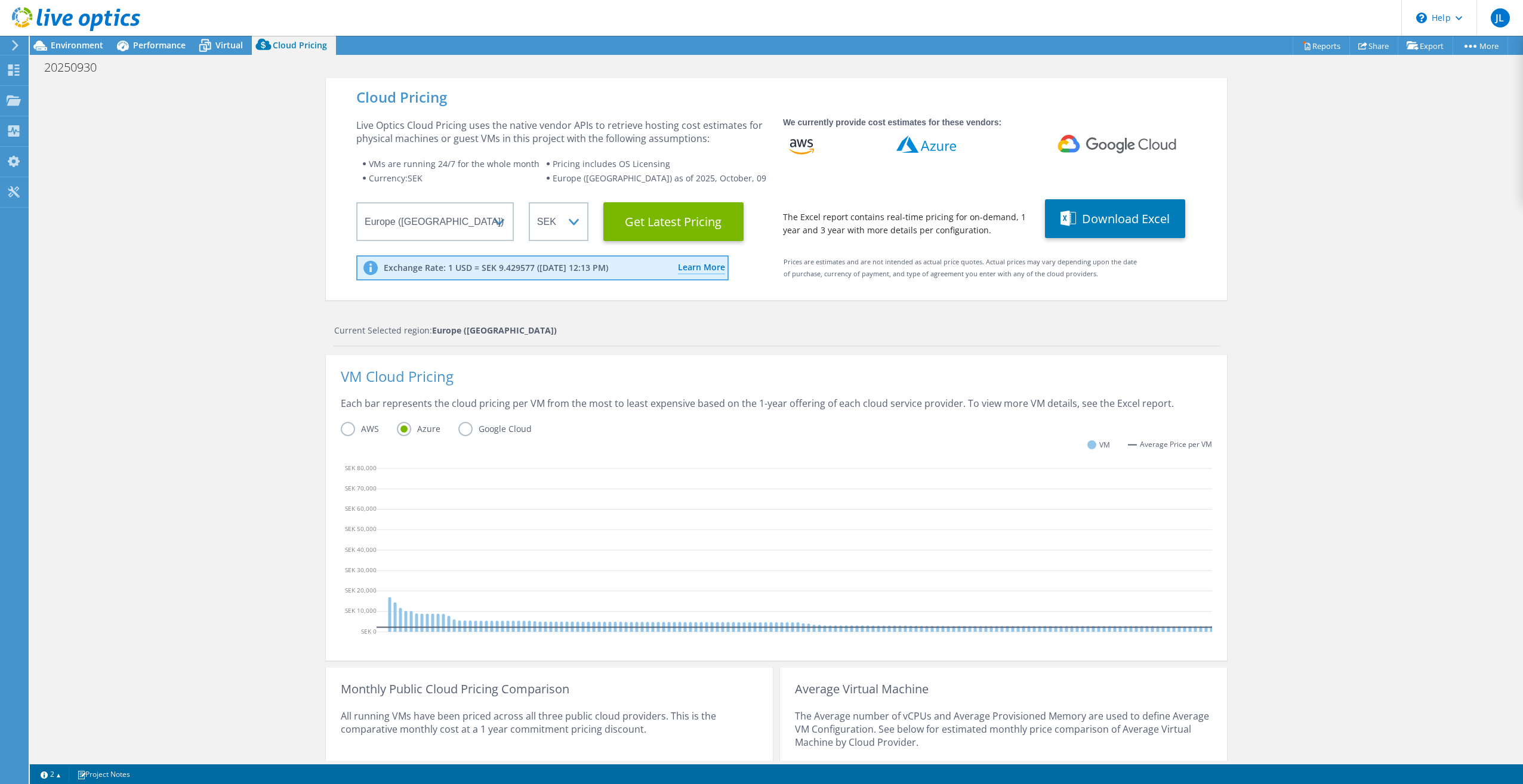
click at [465, 427] on label "Google Cloud" at bounding box center [504, 428] width 91 height 15
click at [0, 0] on input "Google Cloud" at bounding box center [0, 0] width 0 height 0
click at [343, 432] on label "AWS" at bounding box center [369, 428] width 56 height 15
click at [0, 0] on input "AWS" at bounding box center [0, 0] width 0 height 0
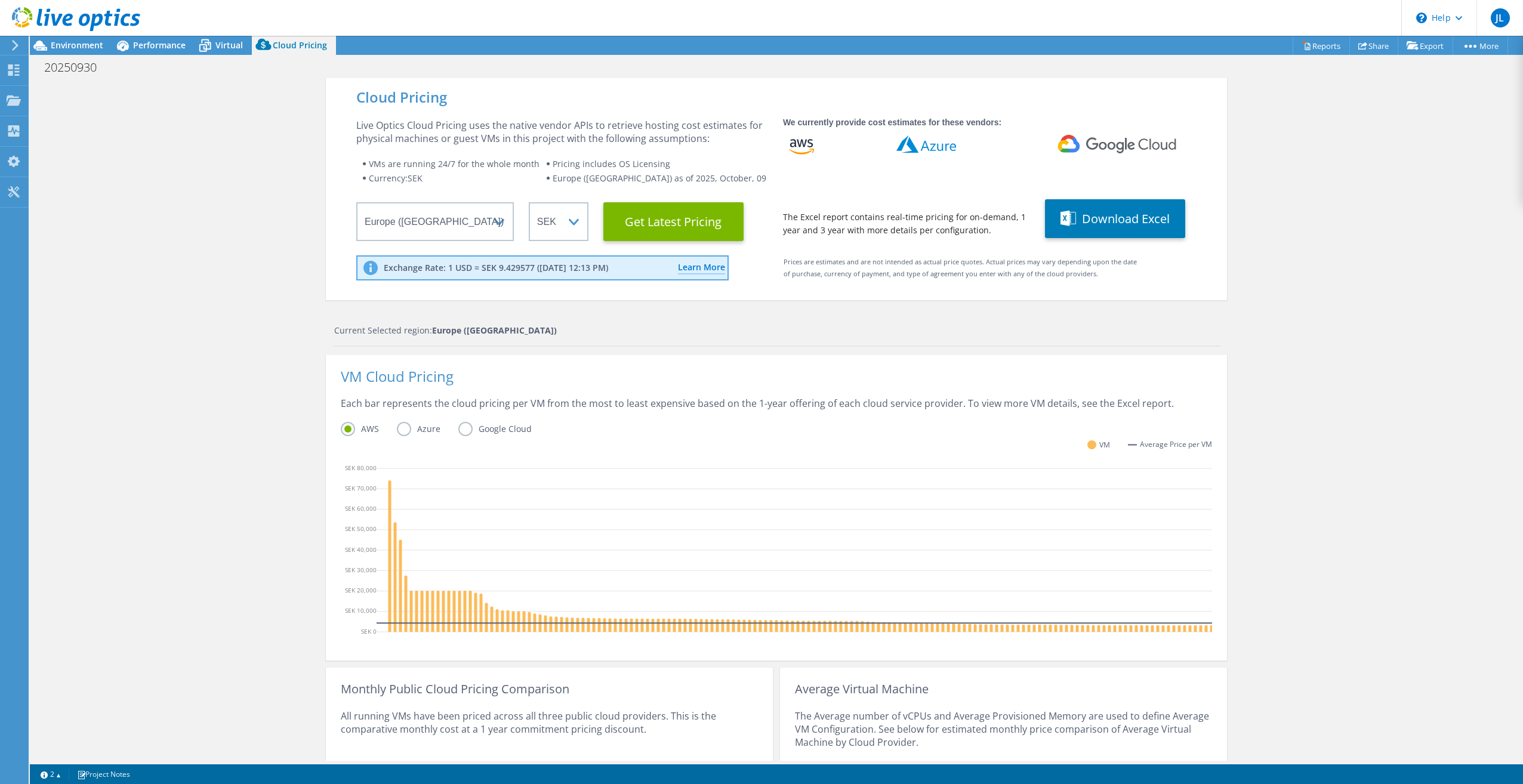
click at [402, 428] on label "Azure" at bounding box center [428, 428] width 61 height 15
click at [0, 0] on input "Azure" at bounding box center [0, 0] width 0 height 0
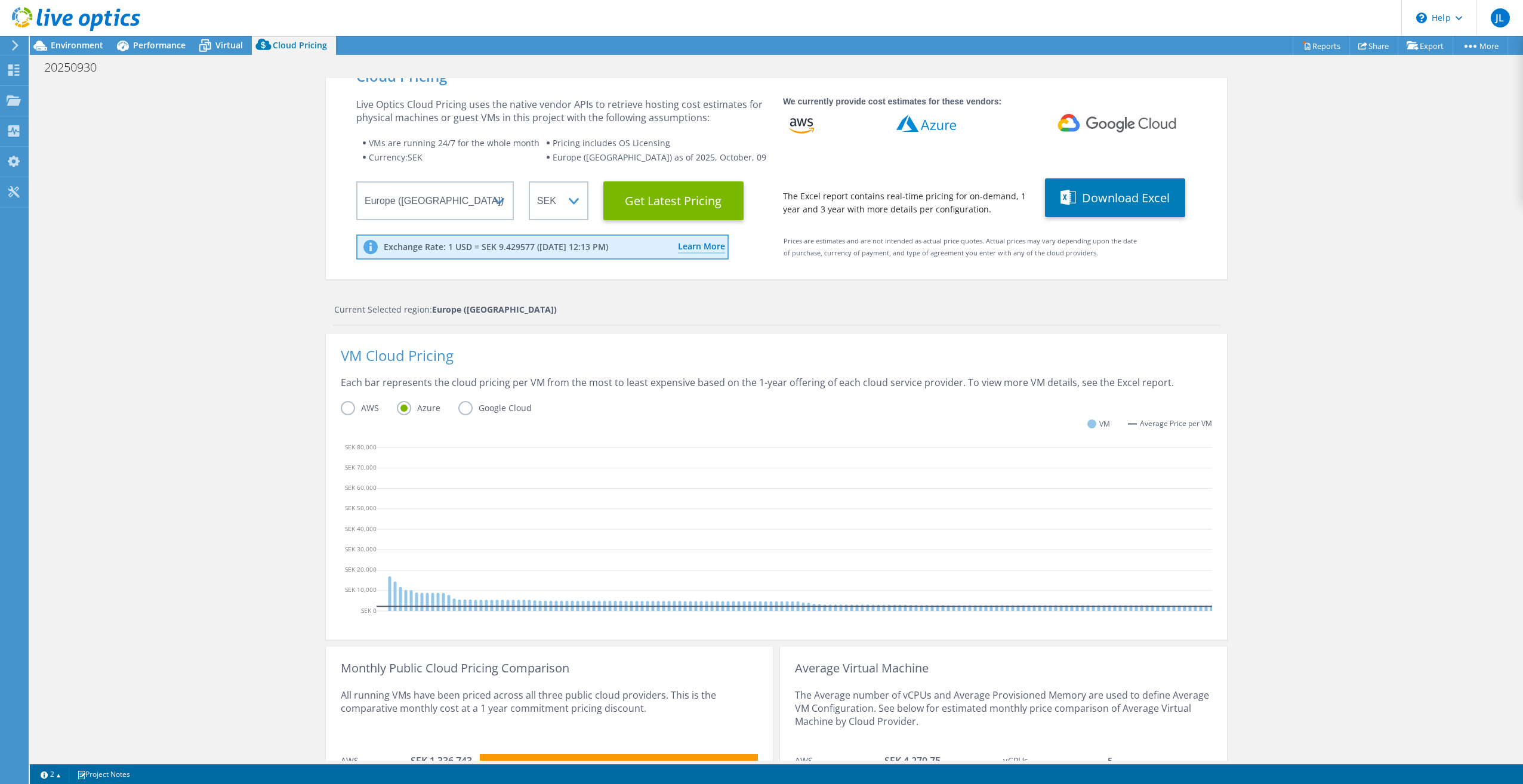
scroll to position [0, 0]
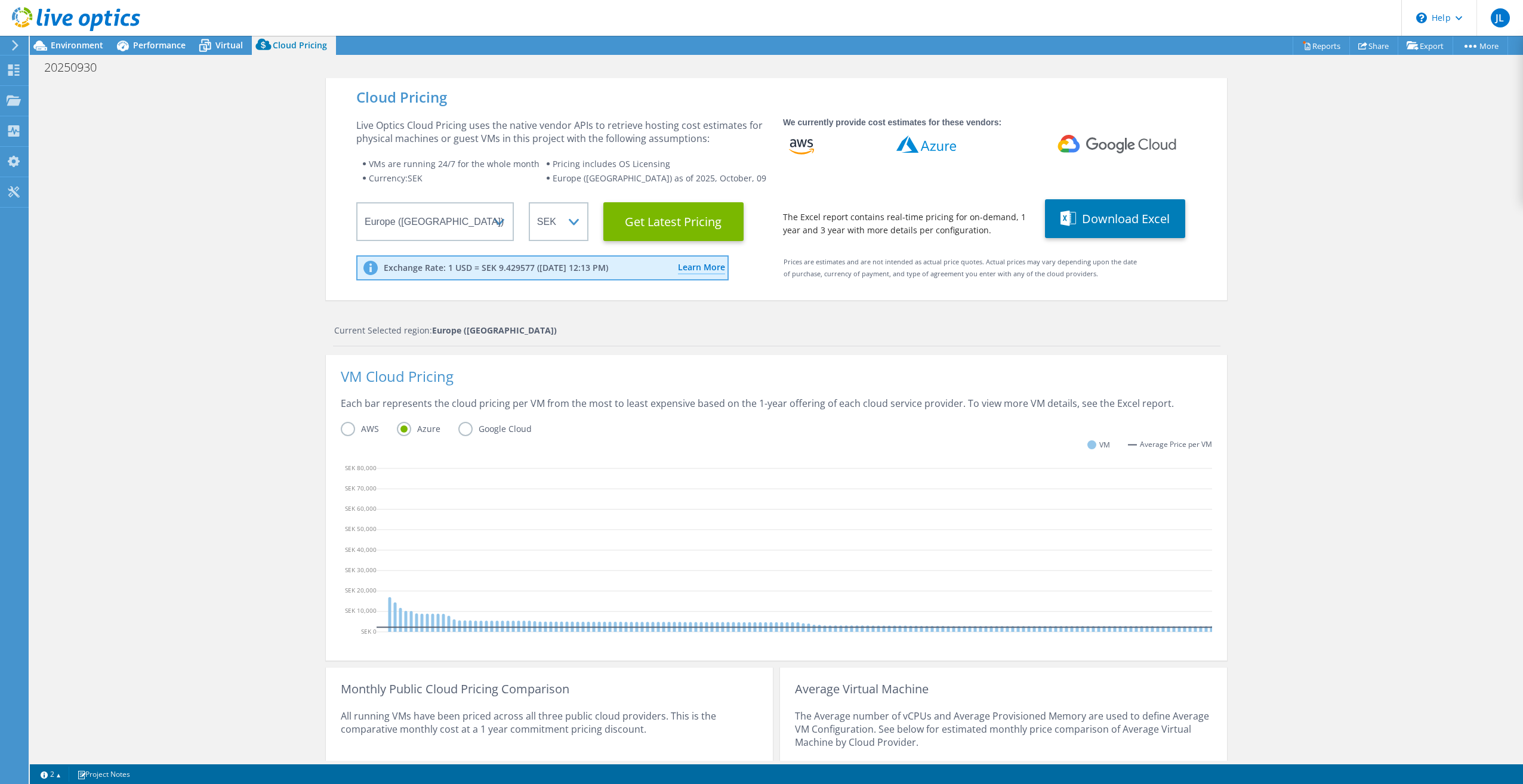
click at [346, 430] on label "AWS" at bounding box center [369, 428] width 56 height 15
click at [0, 0] on input "AWS" at bounding box center [0, 0] width 0 height 0
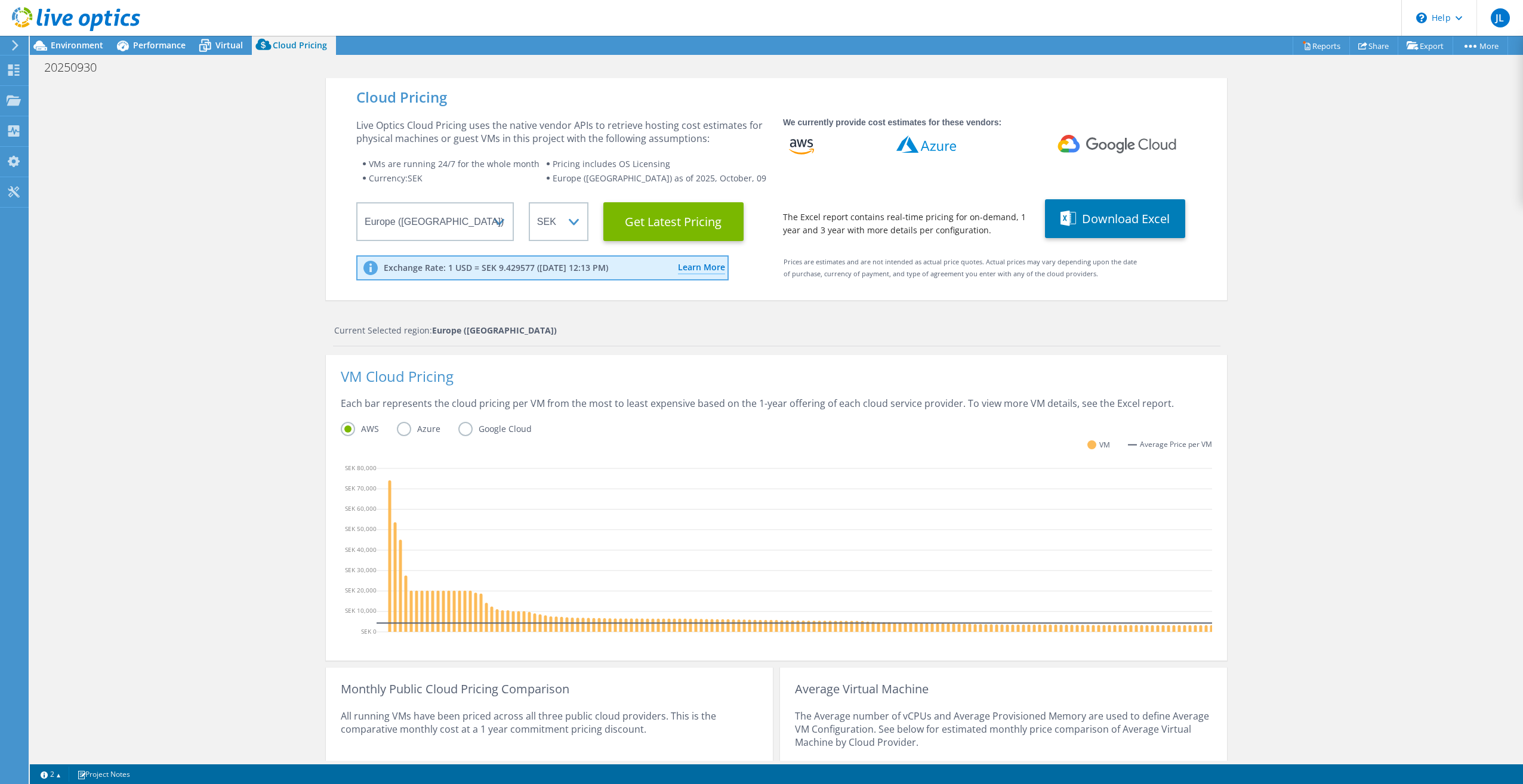
click at [400, 427] on label "Azure" at bounding box center [428, 428] width 61 height 15
click at [0, 0] on input "Azure" at bounding box center [0, 0] width 0 height 0
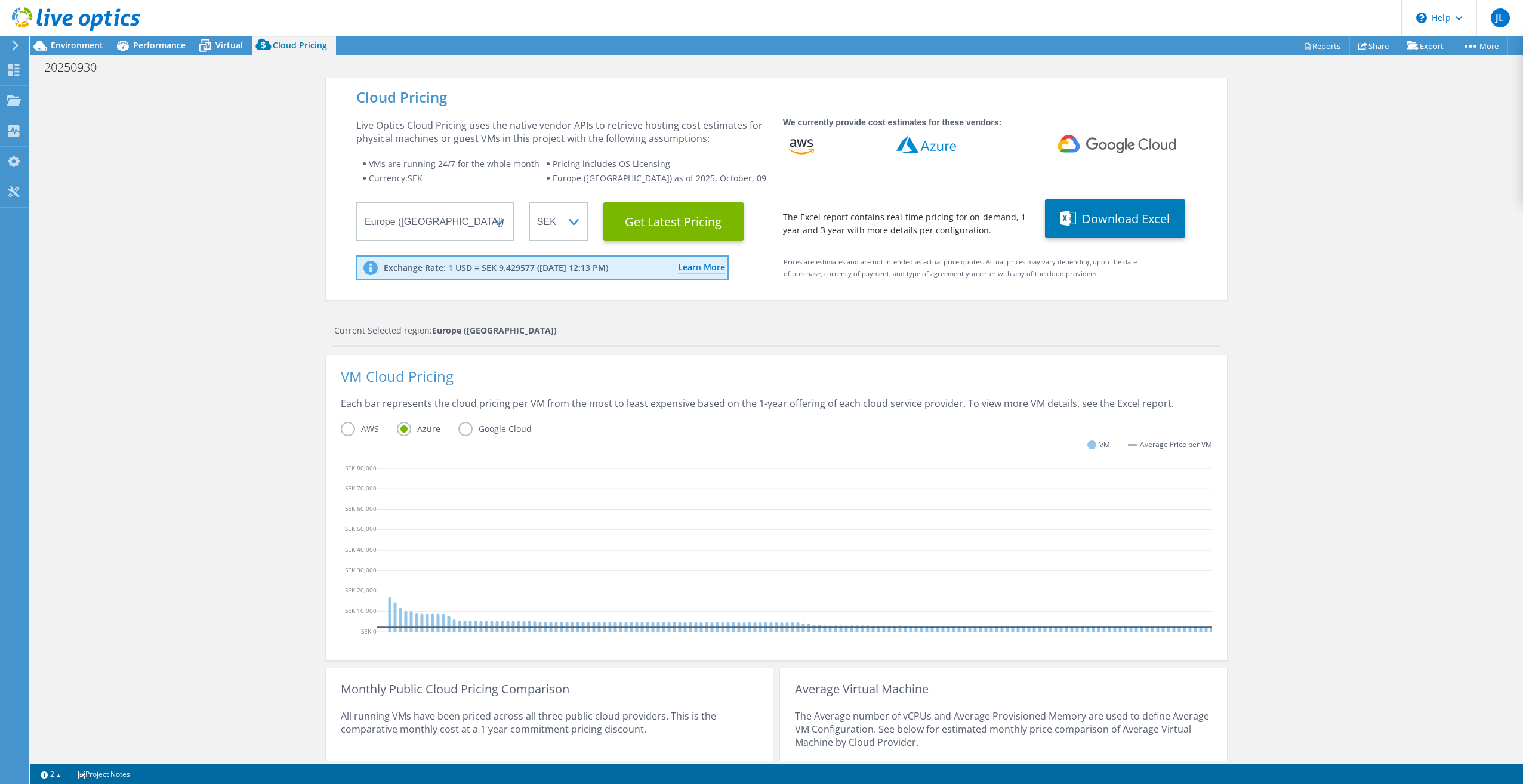
click at [460, 432] on label "Google Cloud" at bounding box center [504, 428] width 91 height 15
click at [0, 0] on input "Google Cloud" at bounding box center [0, 0] width 0 height 0
click at [346, 428] on label "AWS" at bounding box center [369, 428] width 56 height 15
click at [0, 0] on input "AWS" at bounding box center [0, 0] width 0 height 0
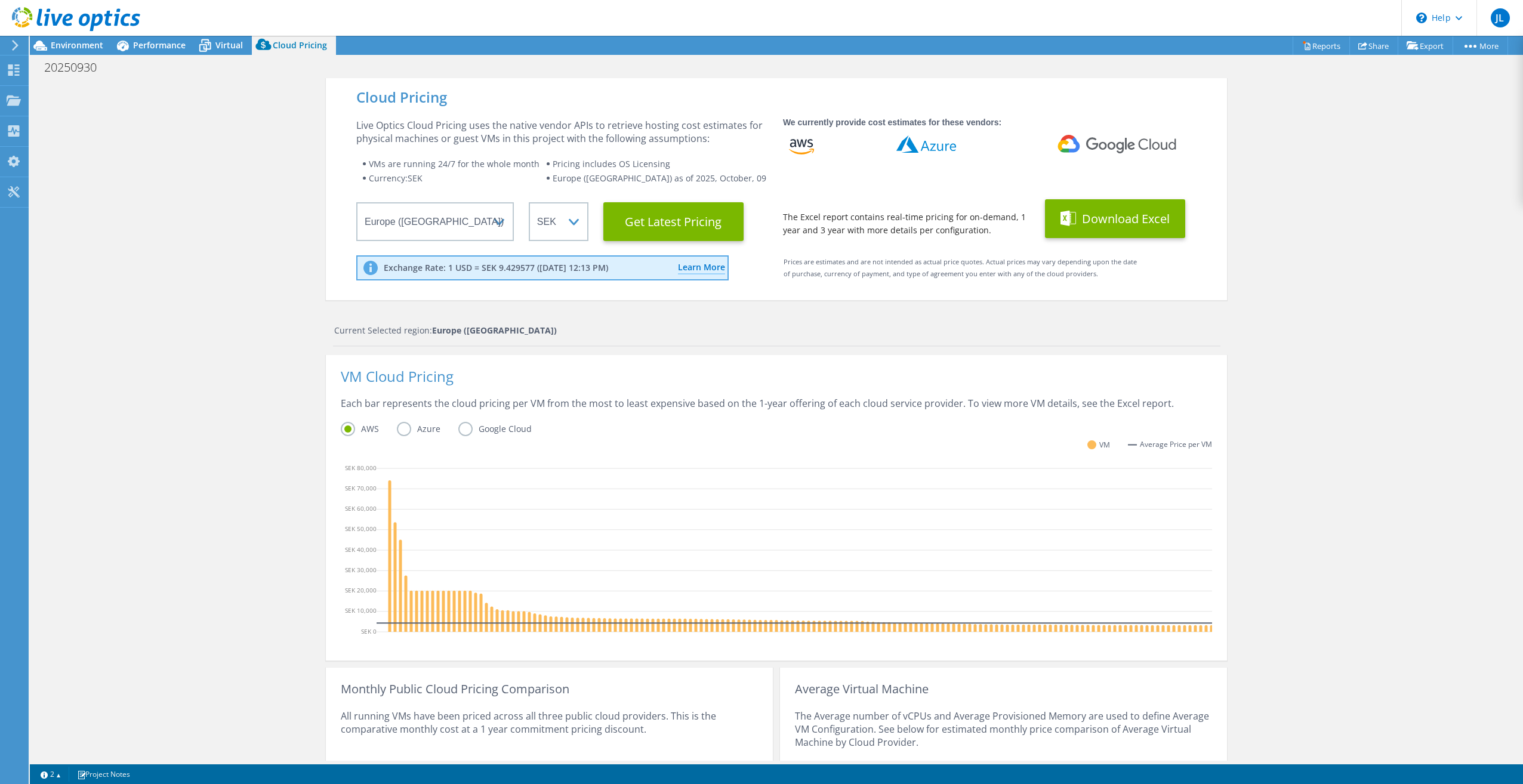
click at [1118, 220] on button "Download Excel" at bounding box center [1115, 219] width 141 height 39
click at [223, 45] on span "Virtual" at bounding box center [230, 45] width 28 height 12
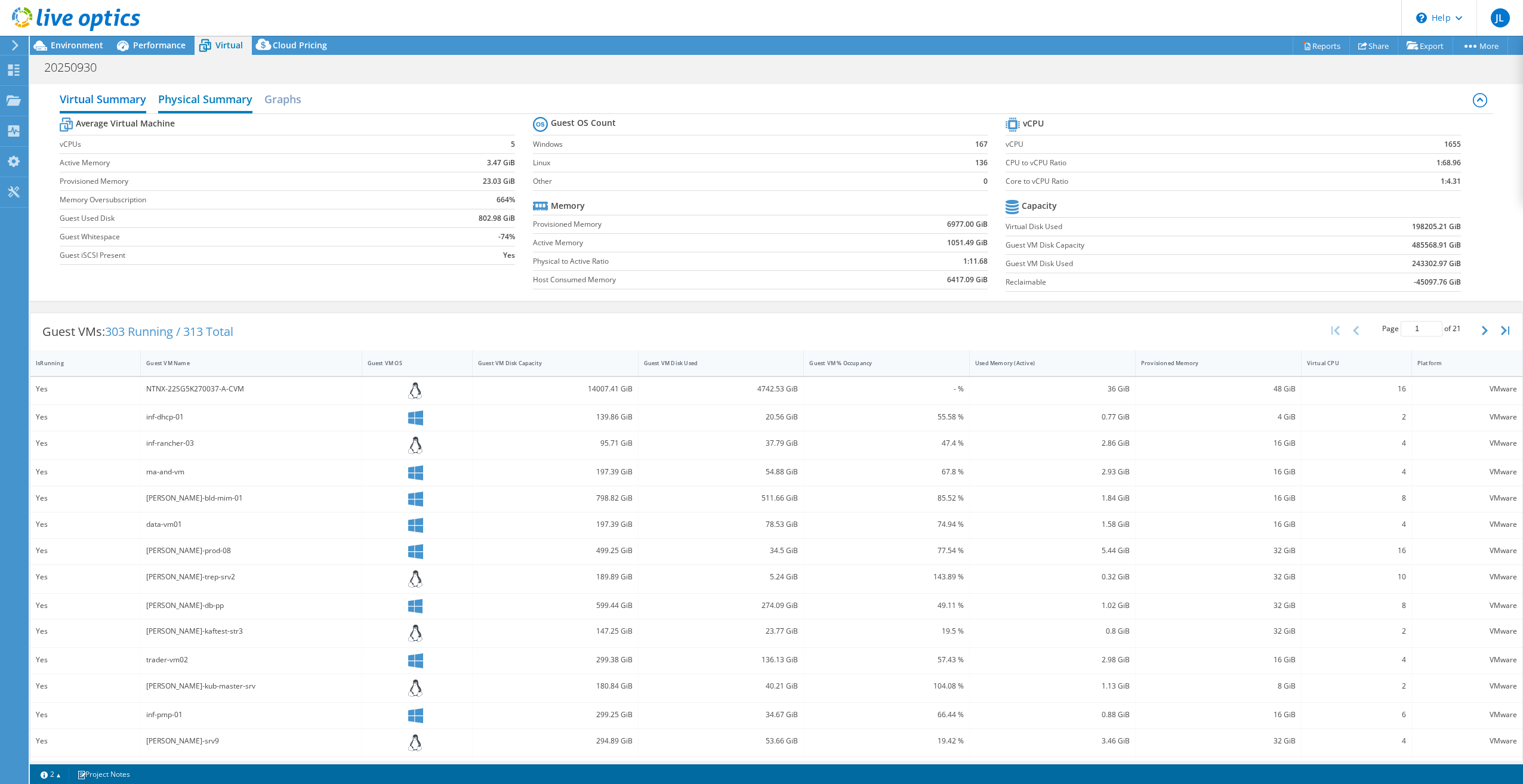
click at [221, 95] on h2 "Physical Summary" at bounding box center [205, 100] width 94 height 26
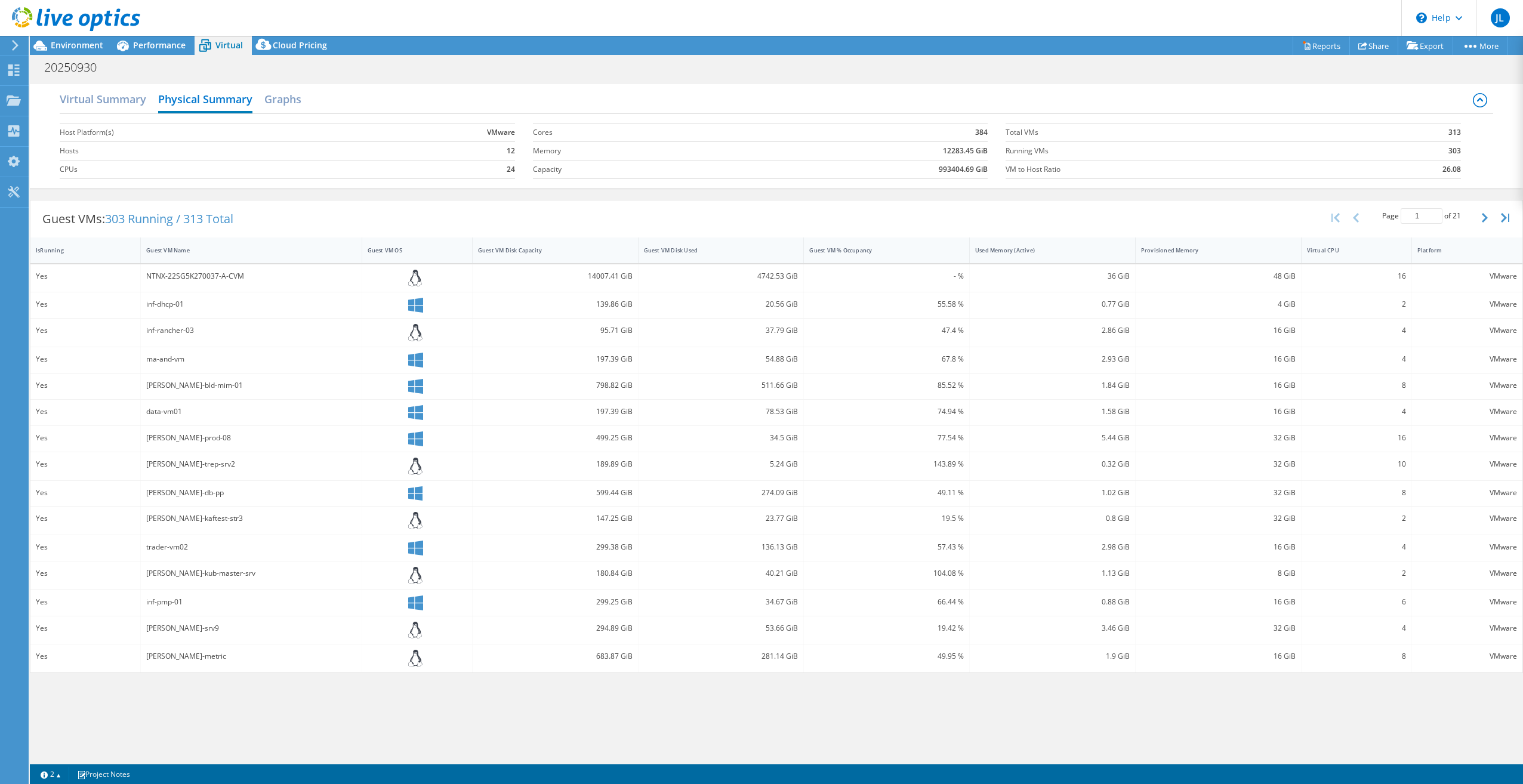
click at [1343, 443] on div "16" at bounding box center [1356, 438] width 99 height 13
click at [290, 98] on h2 "Graphs" at bounding box center [283, 100] width 37 height 26
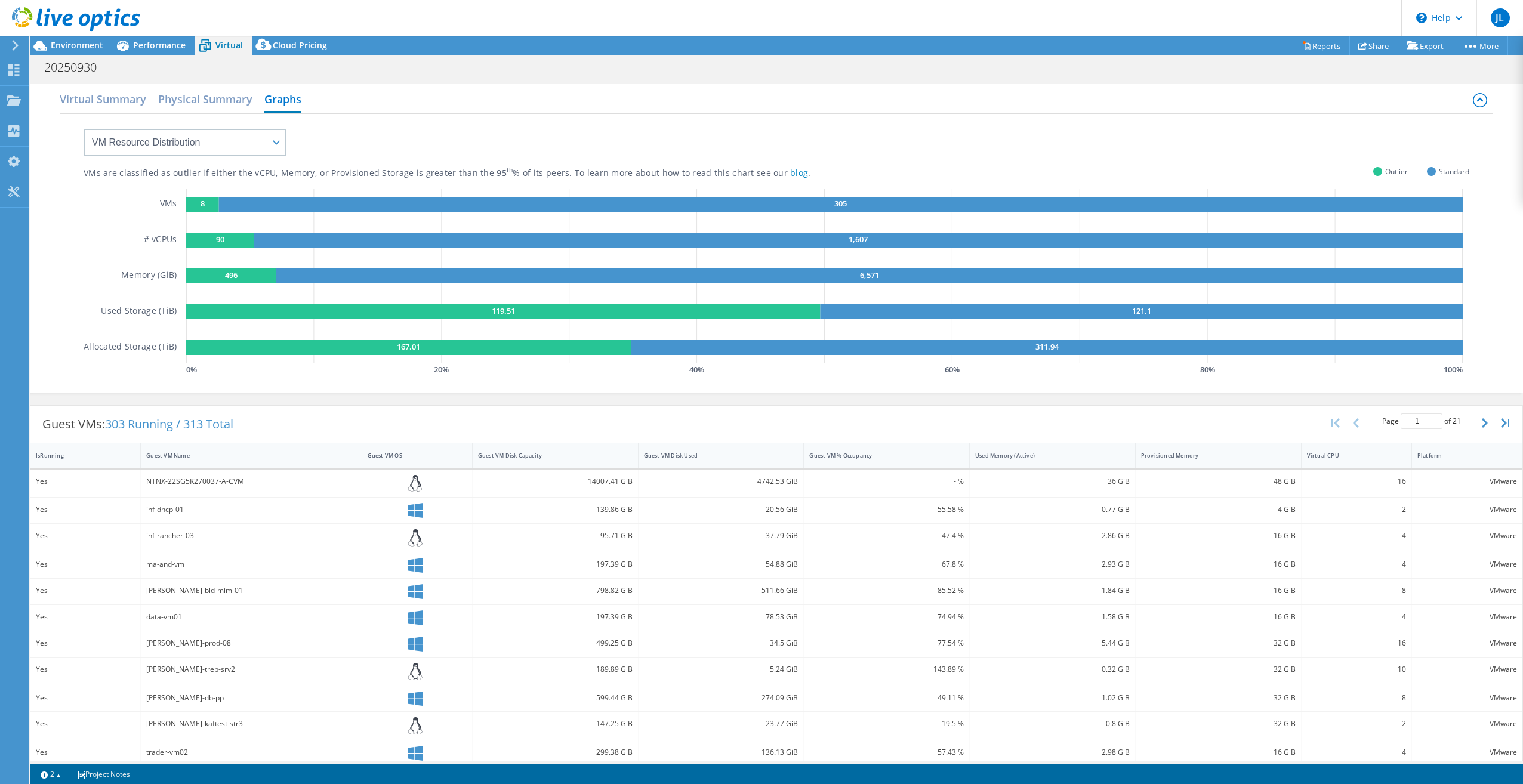
click at [206, 201] on rect at bounding box center [202, 203] width 33 height 15
click at [229, 134] on select "VM Resource Distribution Provisioning Contrast Over Provisioning" at bounding box center [185, 142] width 203 height 27
click at [84, 129] on select "VM Resource Distribution Provisioning Contrast Over Provisioning" at bounding box center [185, 142] width 203 height 27
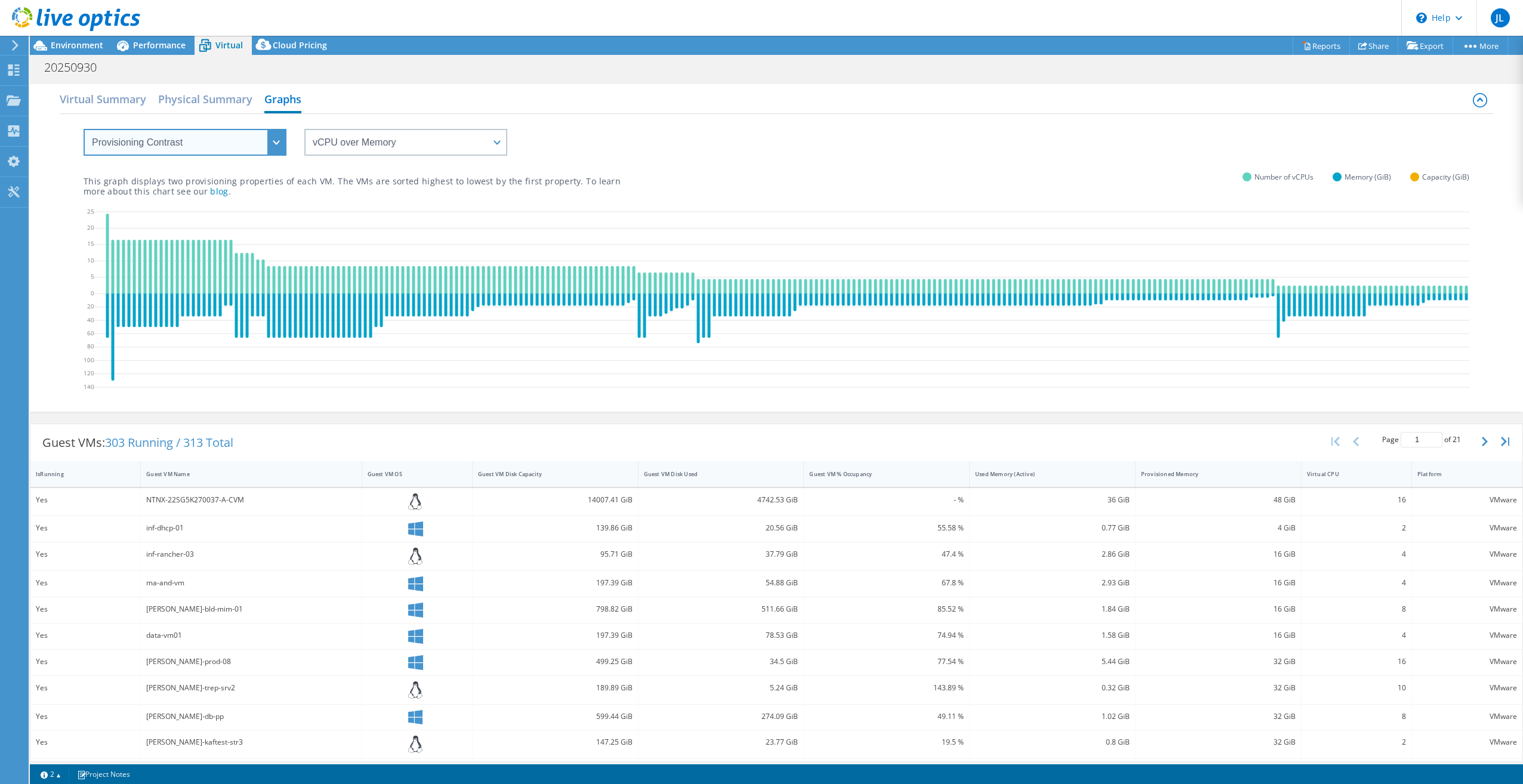
click at [260, 141] on select "VM Resource Distribution Provisioning Contrast Over Provisioning" at bounding box center [185, 142] width 203 height 27
select select "VM Resource Distribution"
click at [84, 129] on select "VM Resource Distribution Provisioning Contrast Over Provisioning" at bounding box center [185, 142] width 203 height 27
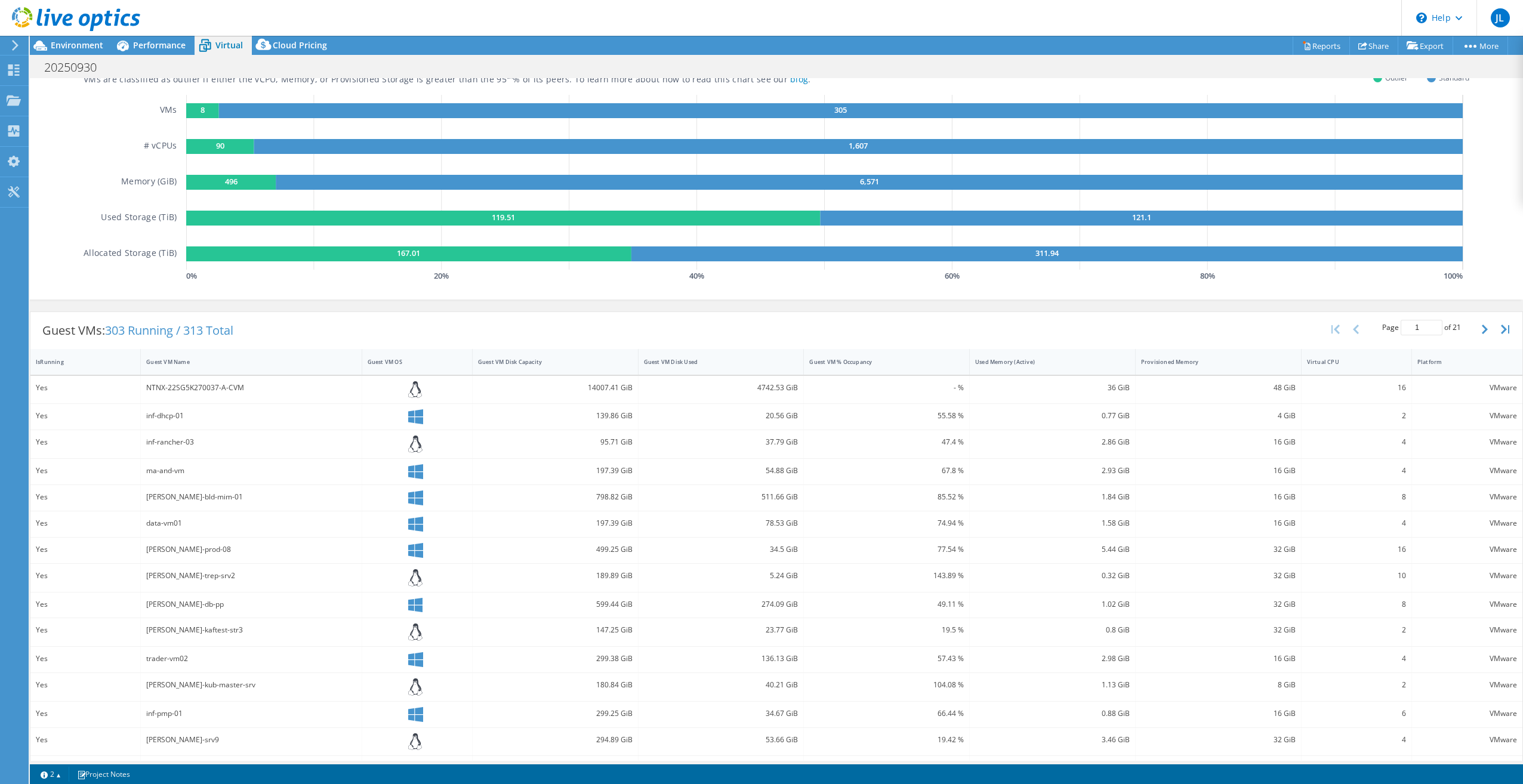
scroll to position [124, 0]
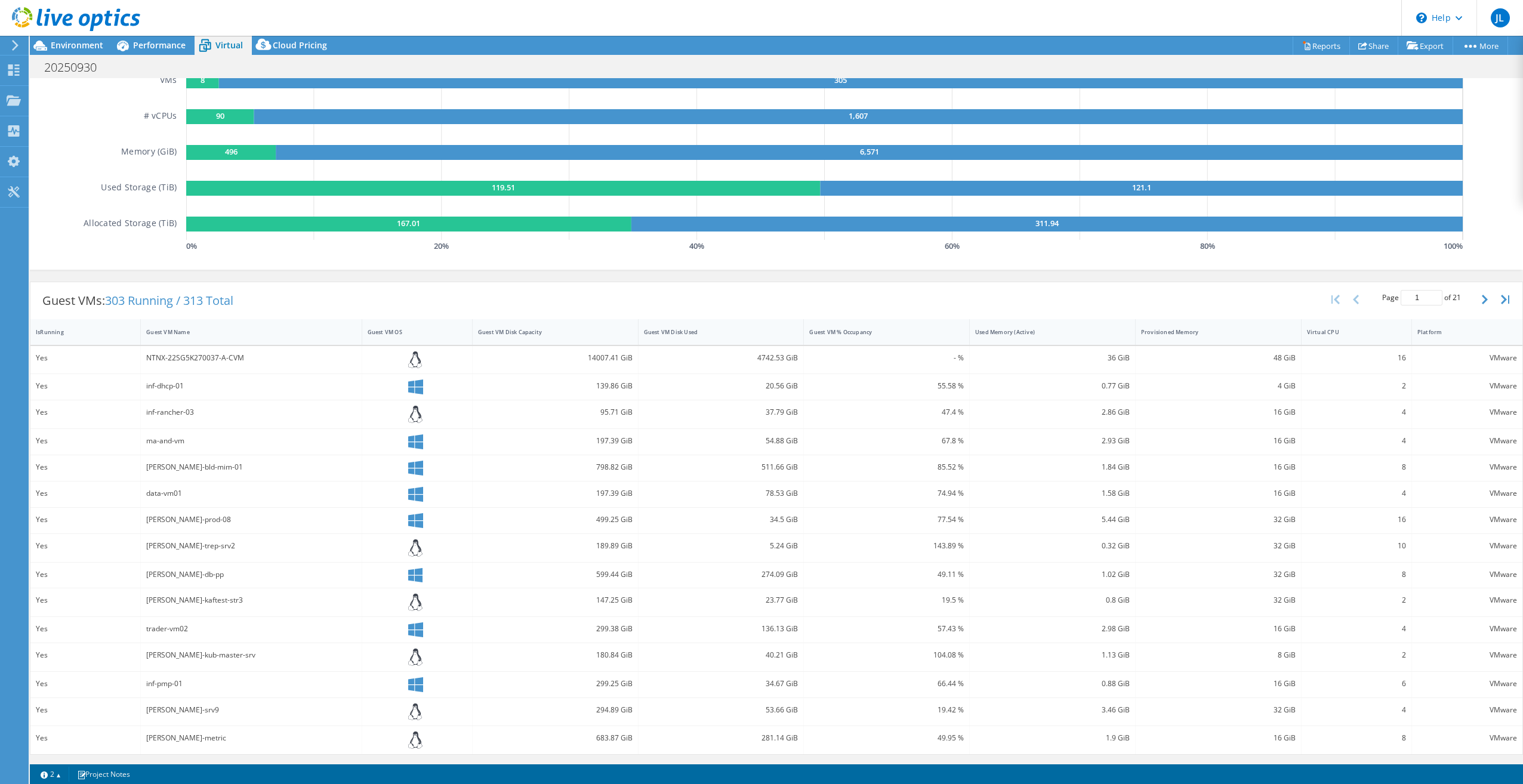
click at [277, 740] on div "lyn-lex-metric" at bounding box center [250, 738] width 210 height 13
click at [63, 778] on link "2" at bounding box center [51, 774] width 37 height 15
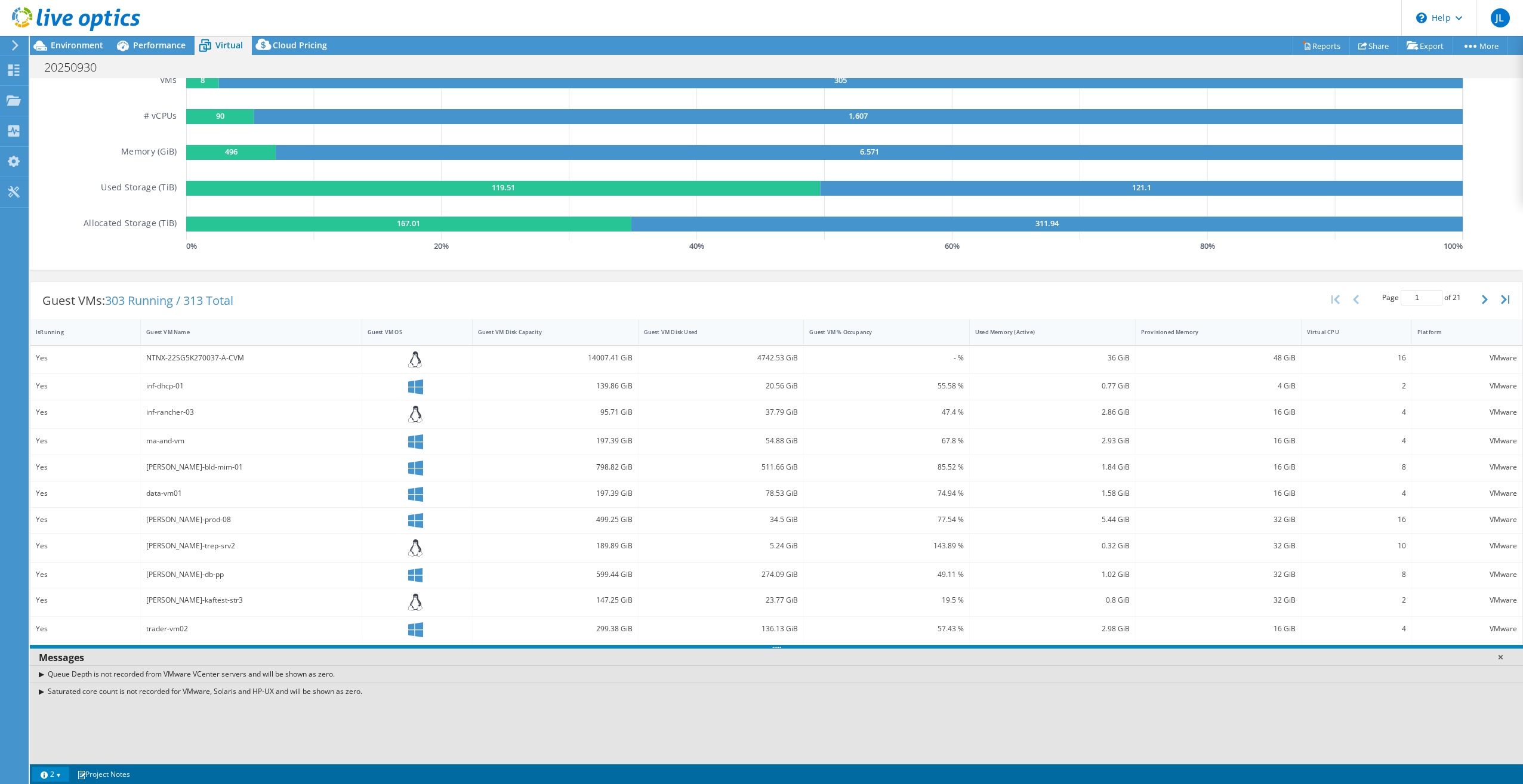
click at [1499, 658] on link at bounding box center [1501, 657] width 12 height 12
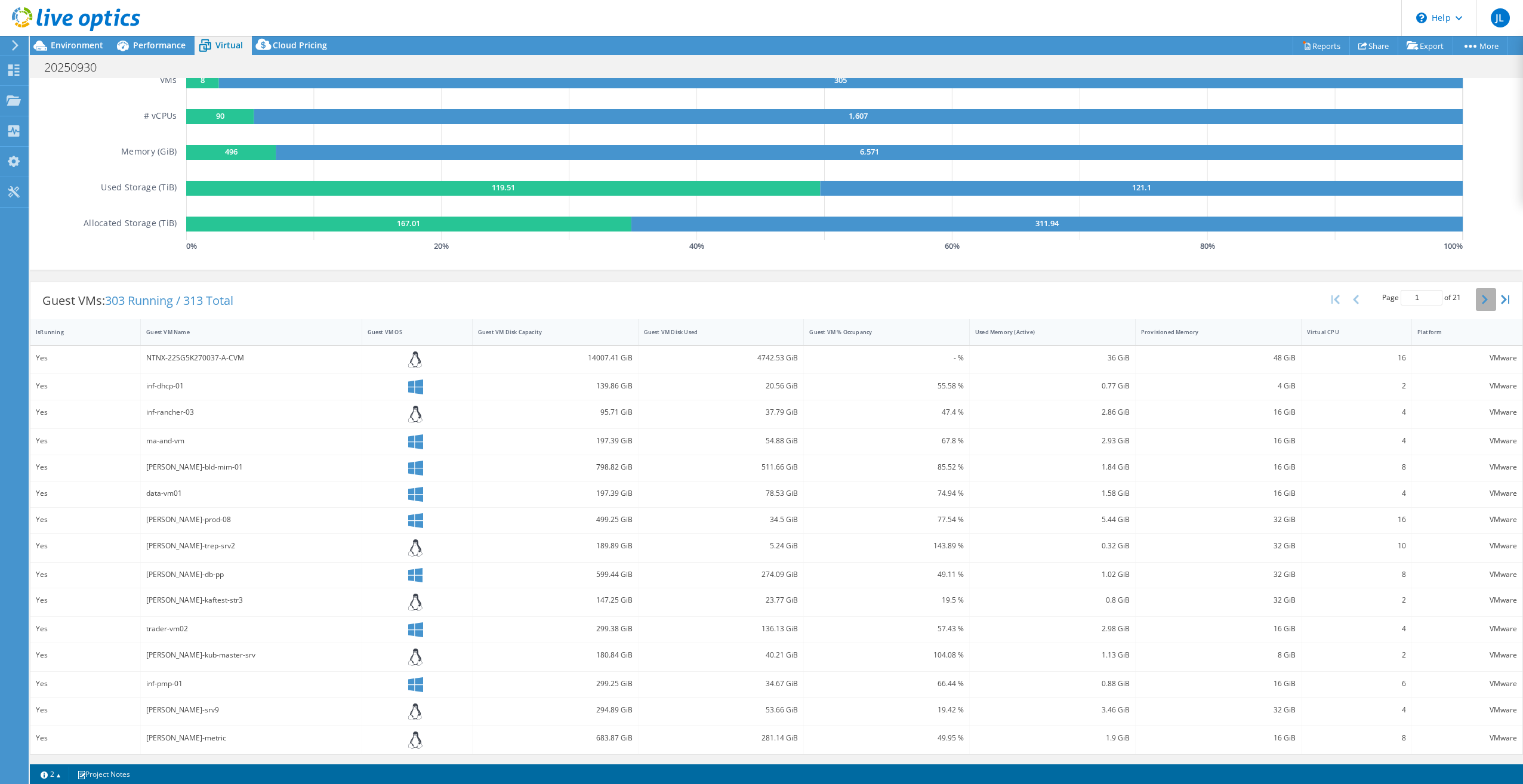
click at [1482, 300] on icon "button" at bounding box center [1485, 299] width 6 height 9
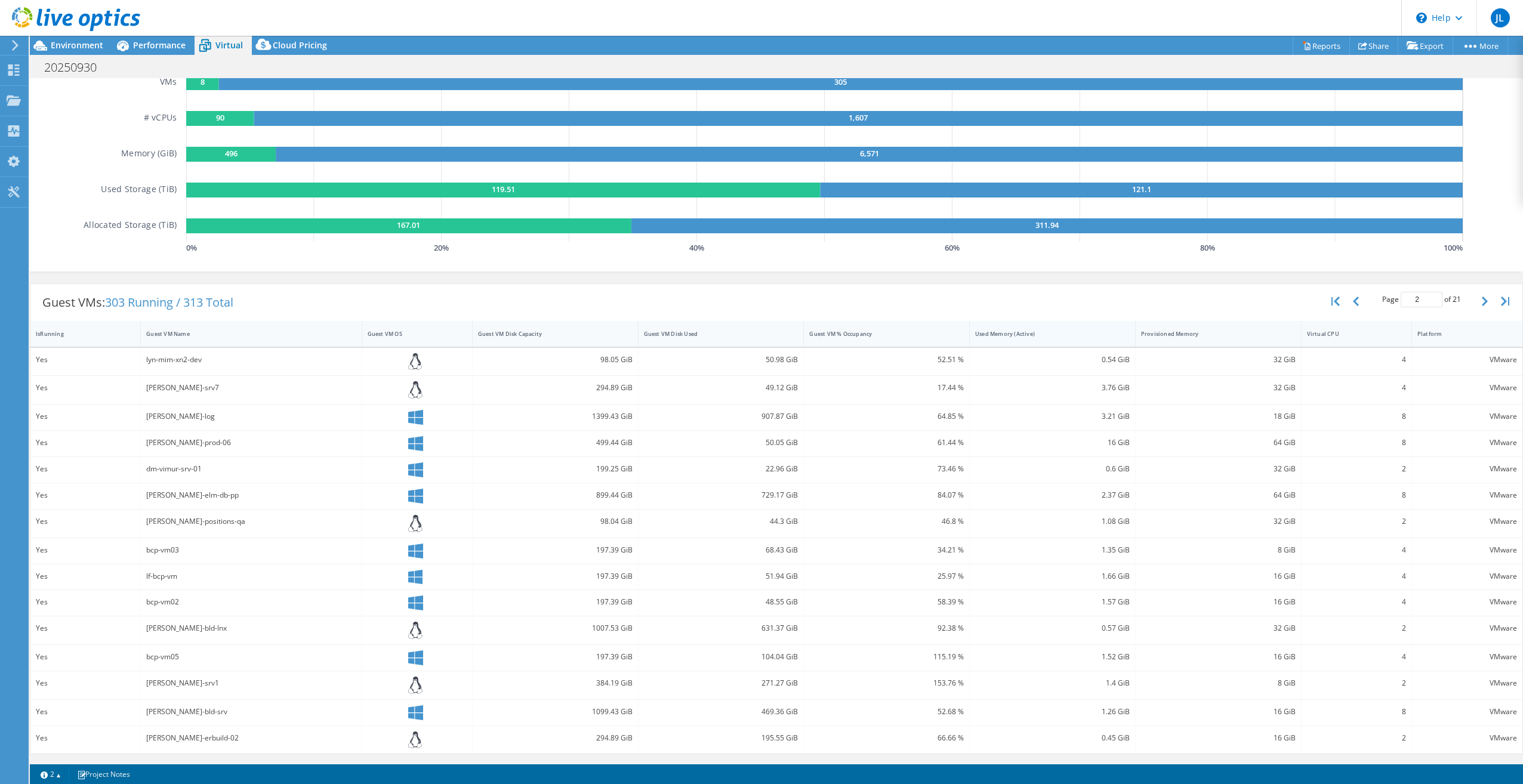
click at [1018, 333] on div "Used Memory (Active)" at bounding box center [1045, 334] width 141 height 8
click at [1022, 331] on div "Used Memory (Active)" at bounding box center [1045, 334] width 141 height 8
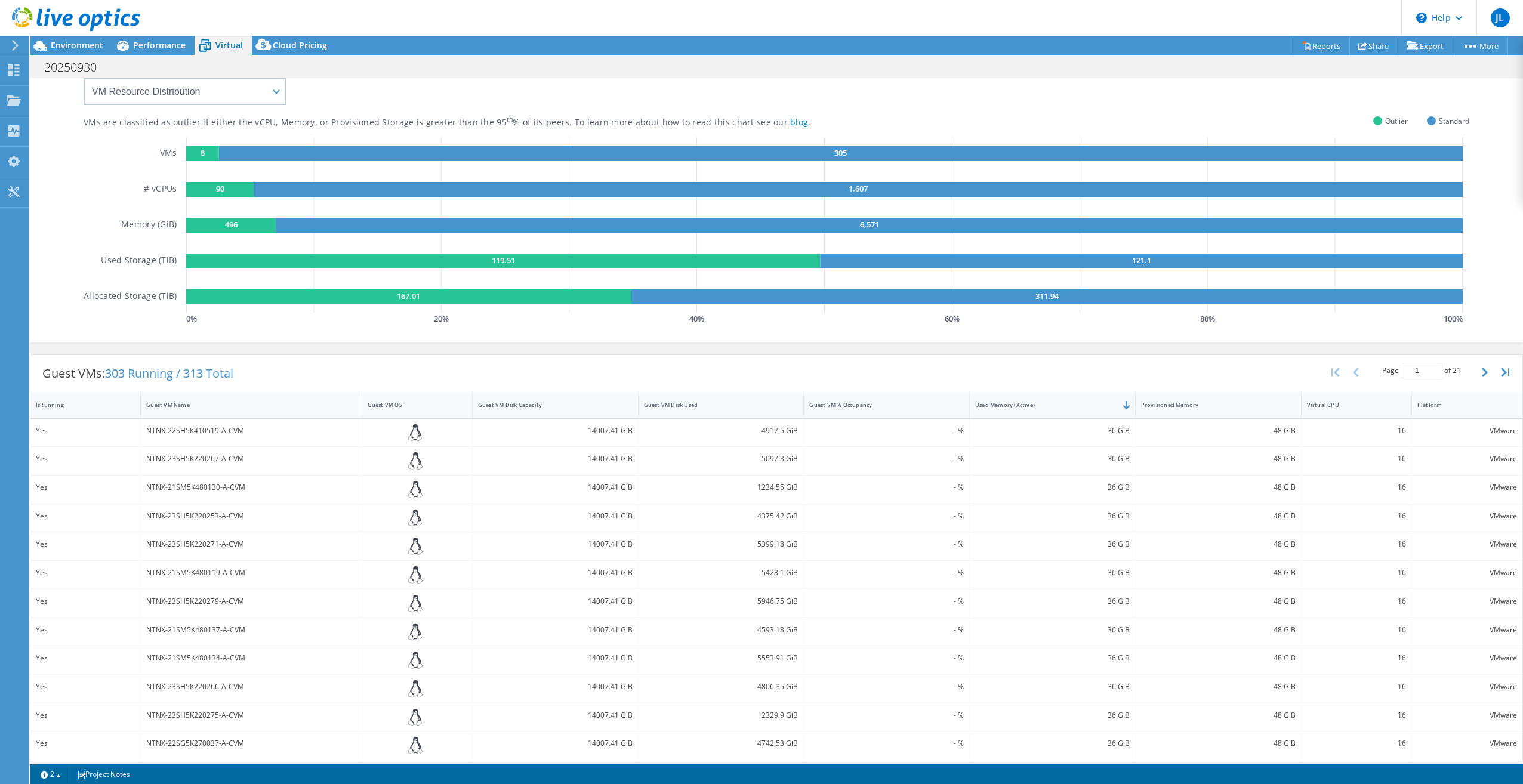
scroll to position [135, 0]
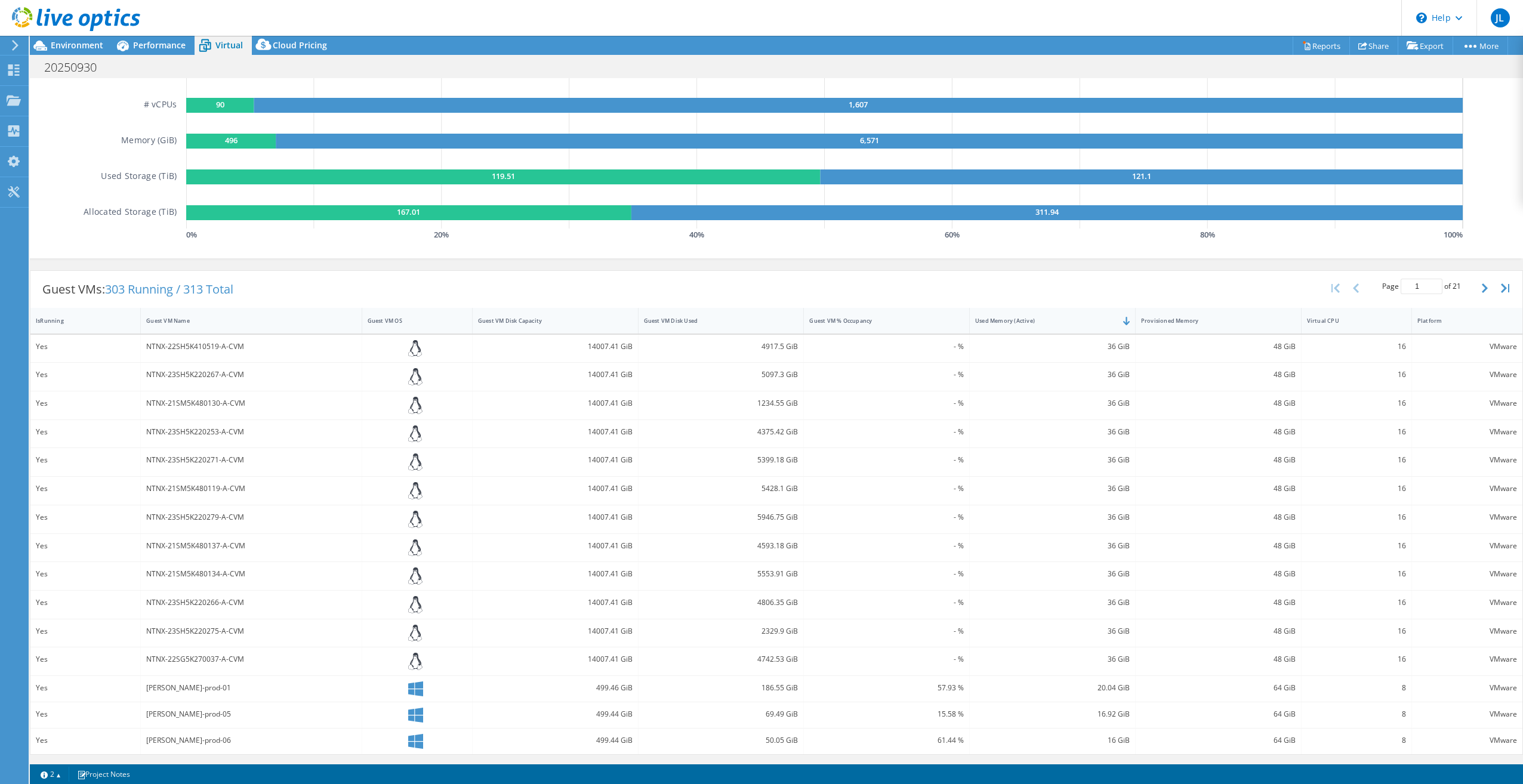
click at [1058, 691] on div "20.04 GiB" at bounding box center [1052, 688] width 154 height 13
click at [1482, 289] on icon "button" at bounding box center [1485, 288] width 6 height 9
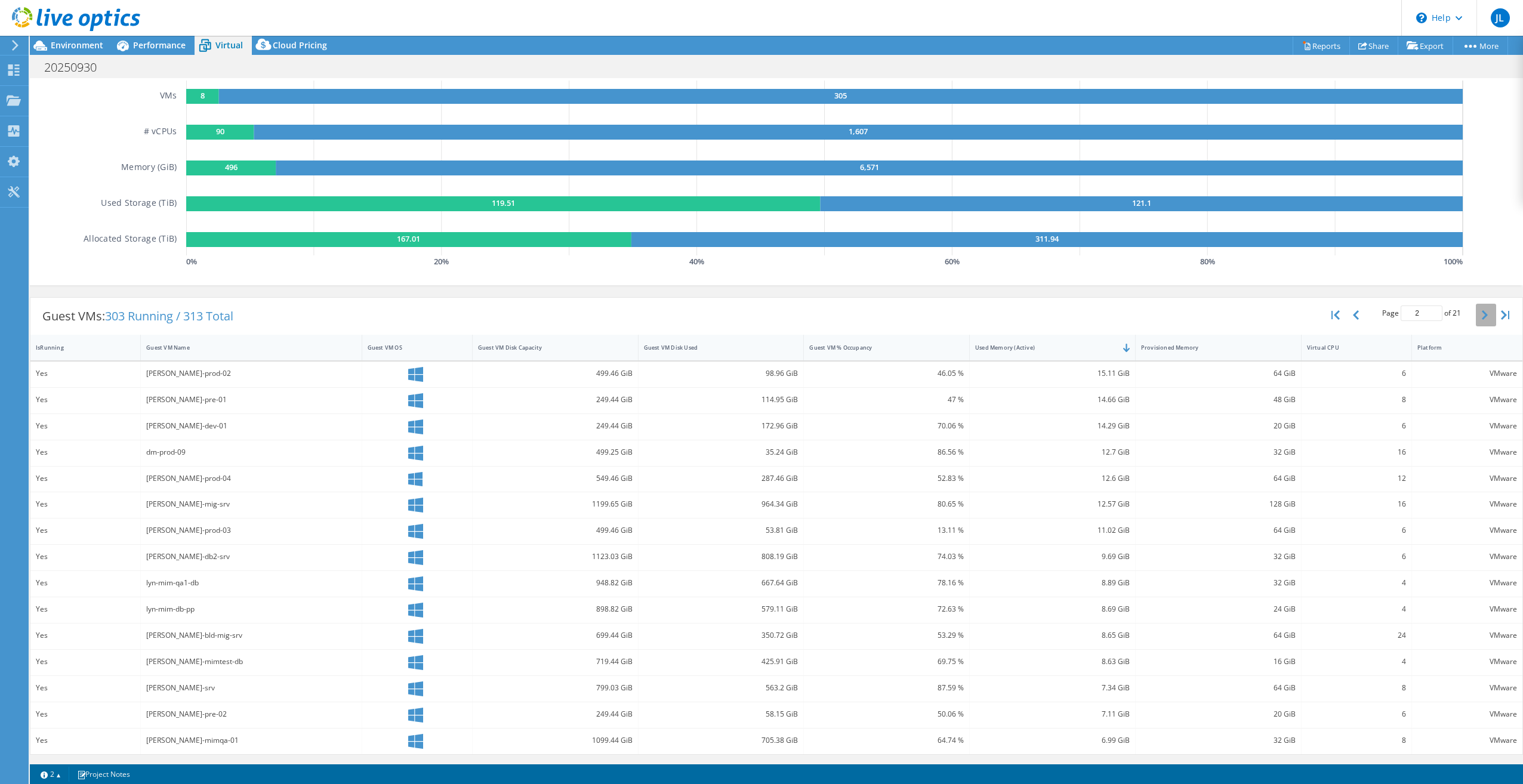
scroll to position [108, 0]
click at [1482, 316] on icon "button" at bounding box center [1485, 315] width 6 height 9
type input "3"
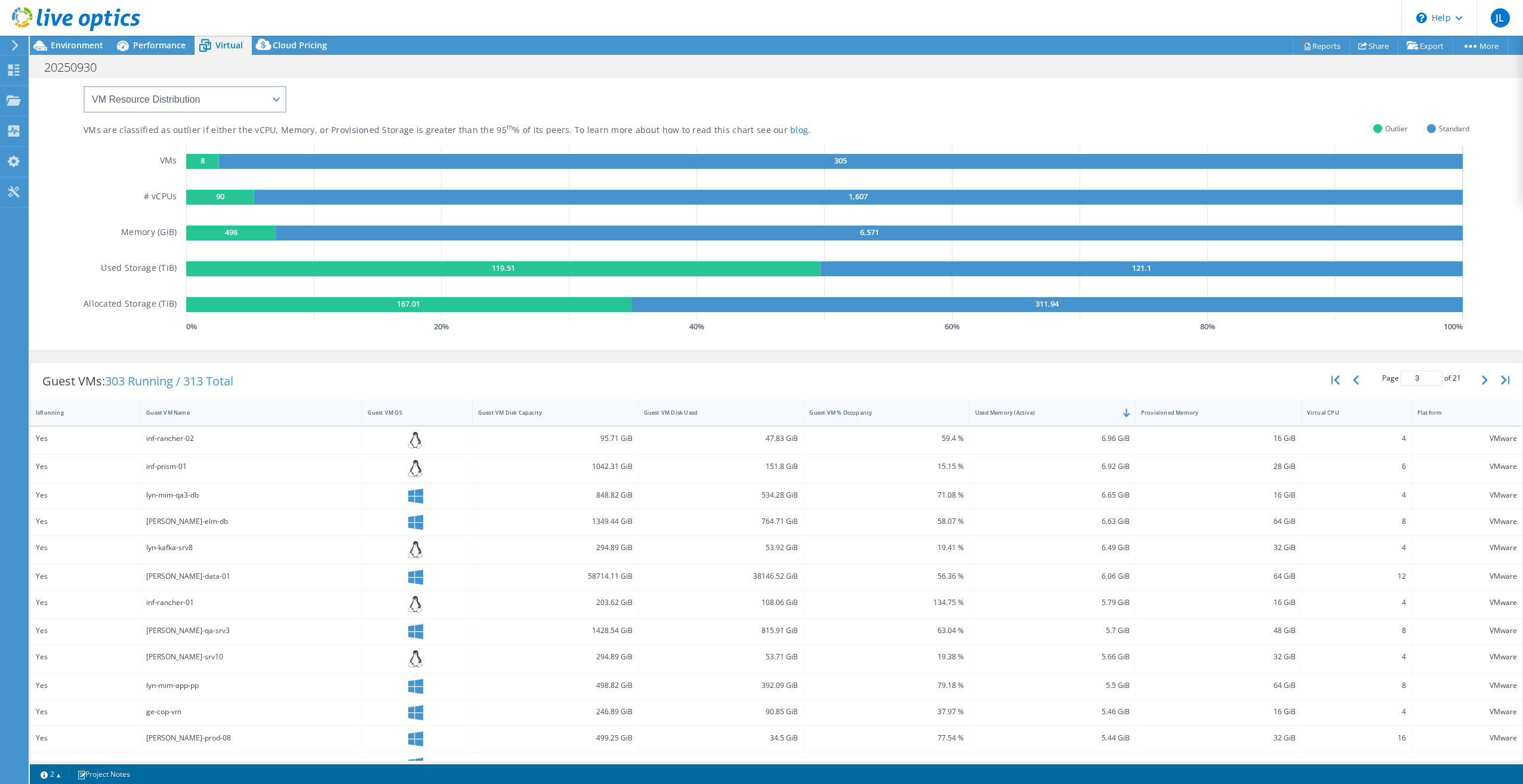
scroll to position [0, 0]
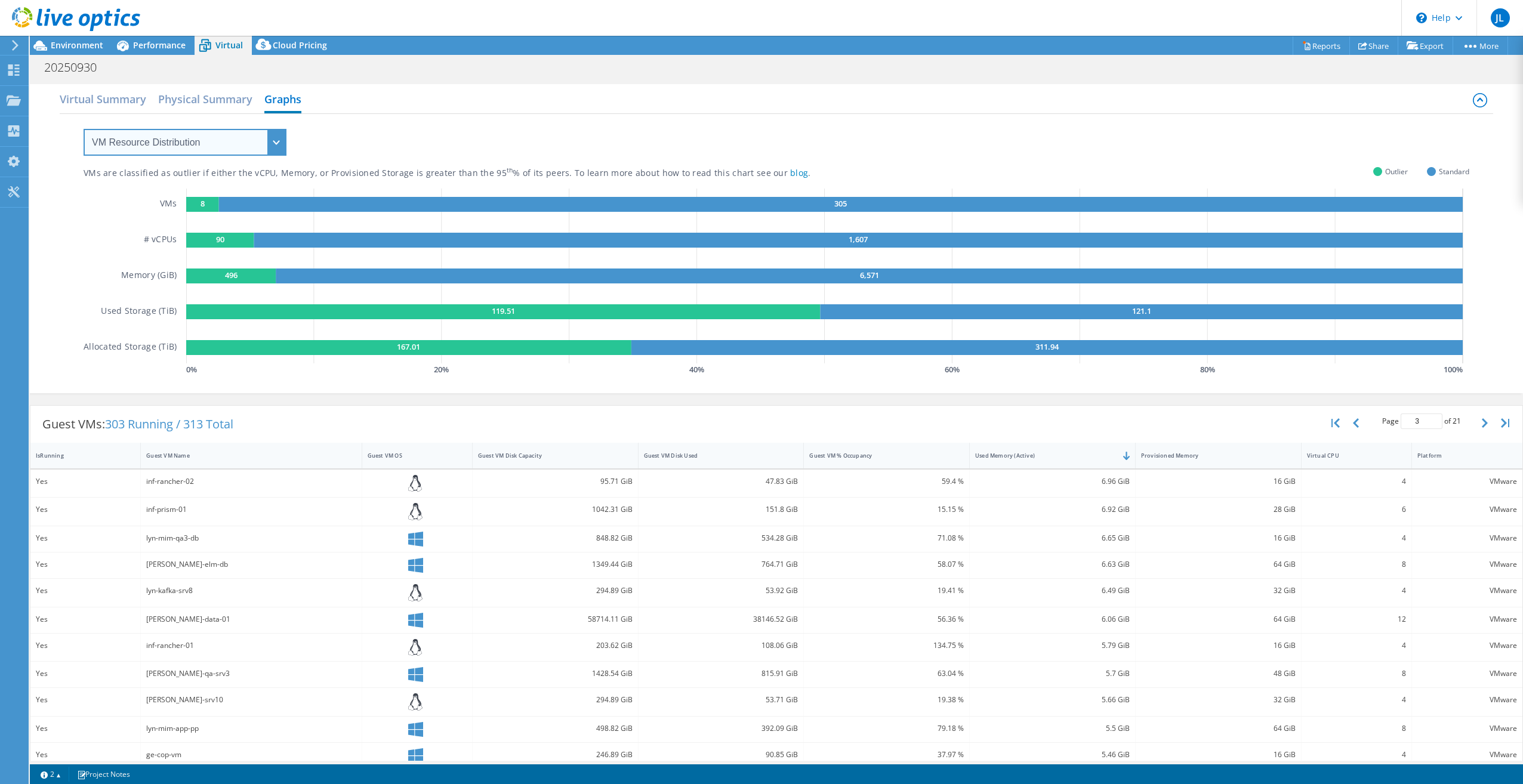
click at [207, 146] on select "VM Resource Distribution Provisioning Contrast Over Provisioning" at bounding box center [185, 142] width 203 height 27
select select "Over Provisioning"
click at [84, 129] on select "VM Resource Distribution Provisioning Contrast Over Provisioning" at bounding box center [185, 142] width 203 height 27
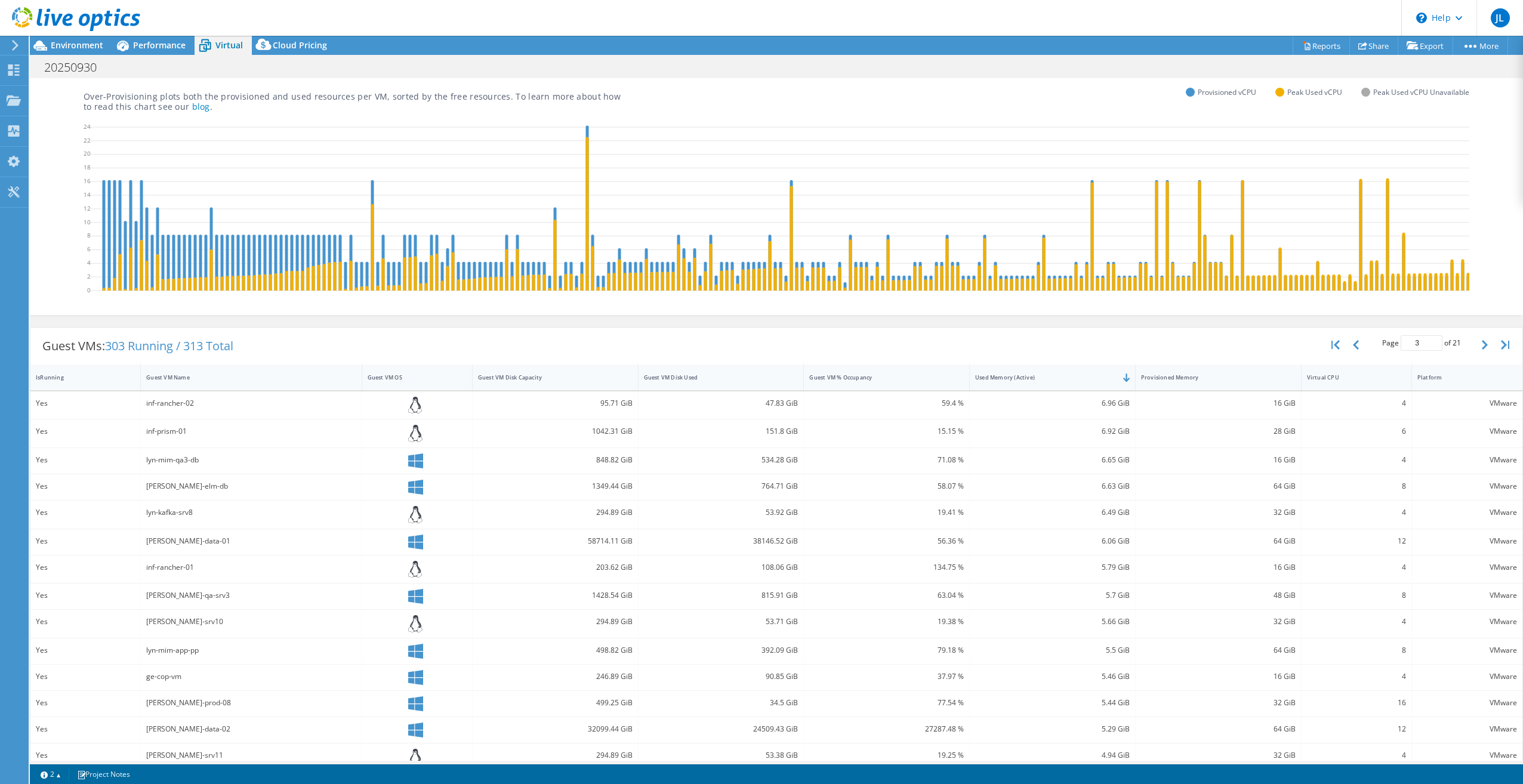
scroll to position [16, 0]
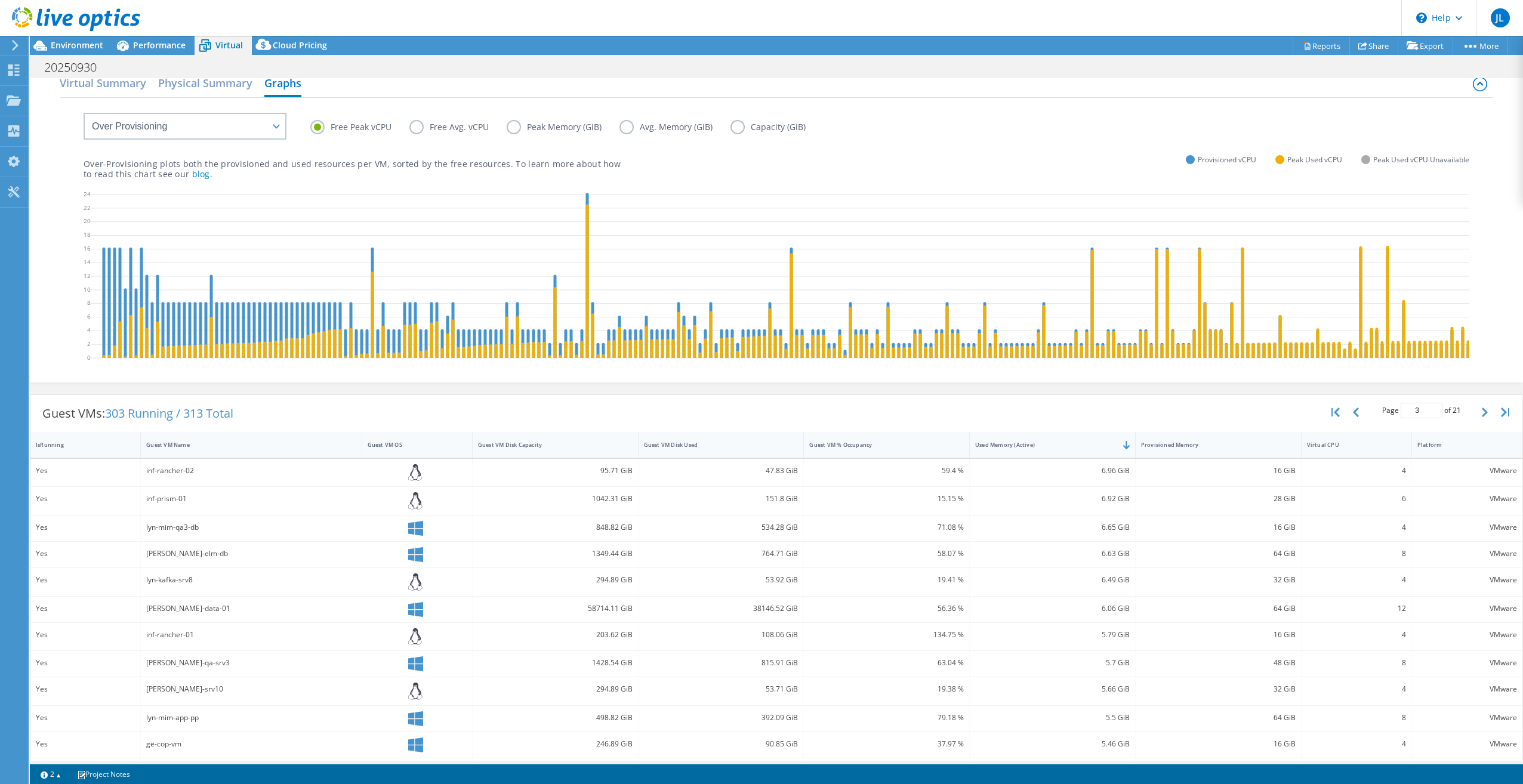
click at [418, 128] on label "Free Avg. vCPU" at bounding box center [458, 127] width 98 height 15
click at [0, 0] on input "Free Avg. vCPU" at bounding box center [0, 0] width 0 height 0
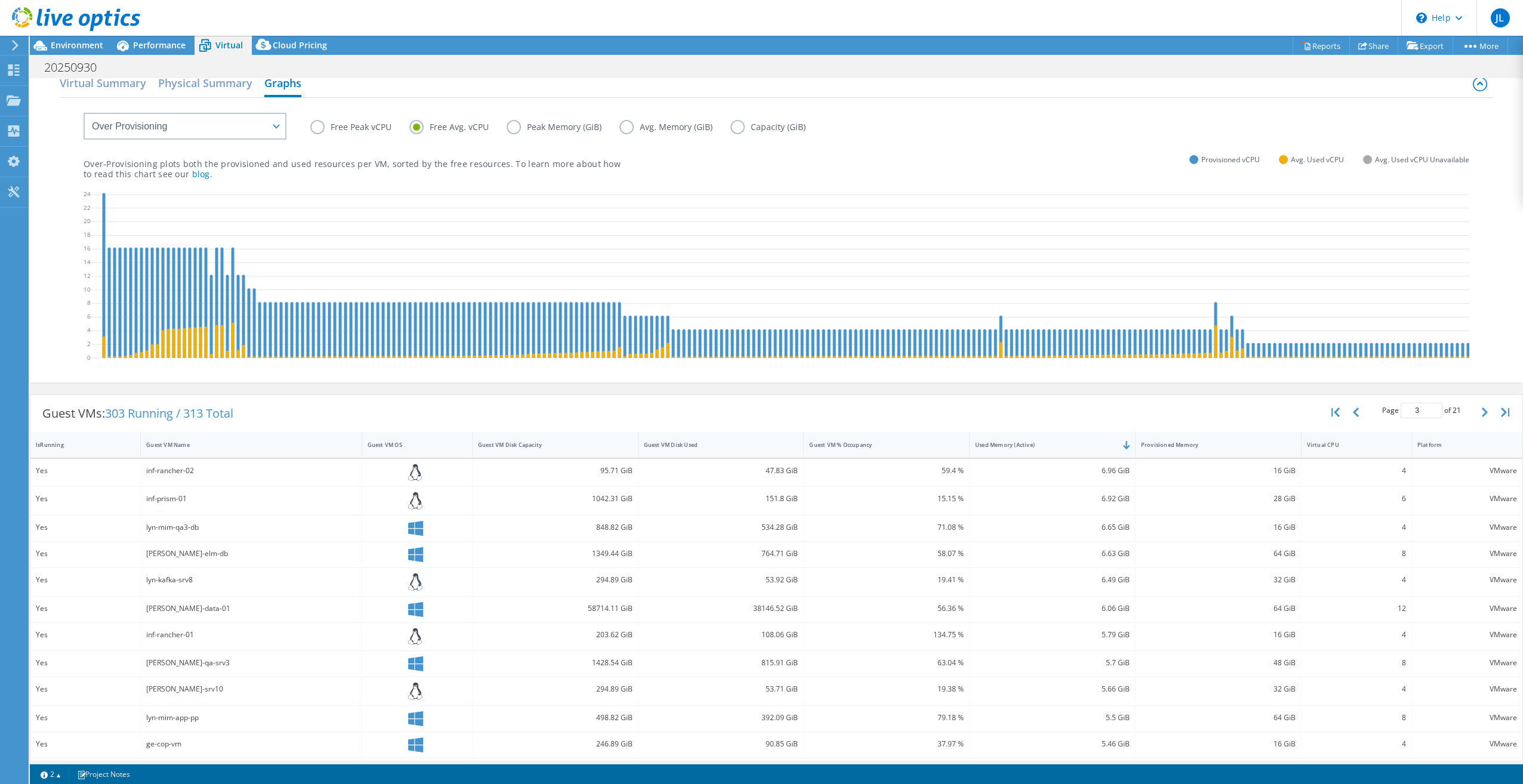
click at [515, 124] on label "Peak Memory (GiB)" at bounding box center [563, 127] width 113 height 15
click at [0, 0] on input "Peak Memory (GiB)" at bounding box center [0, 0] width 0 height 0
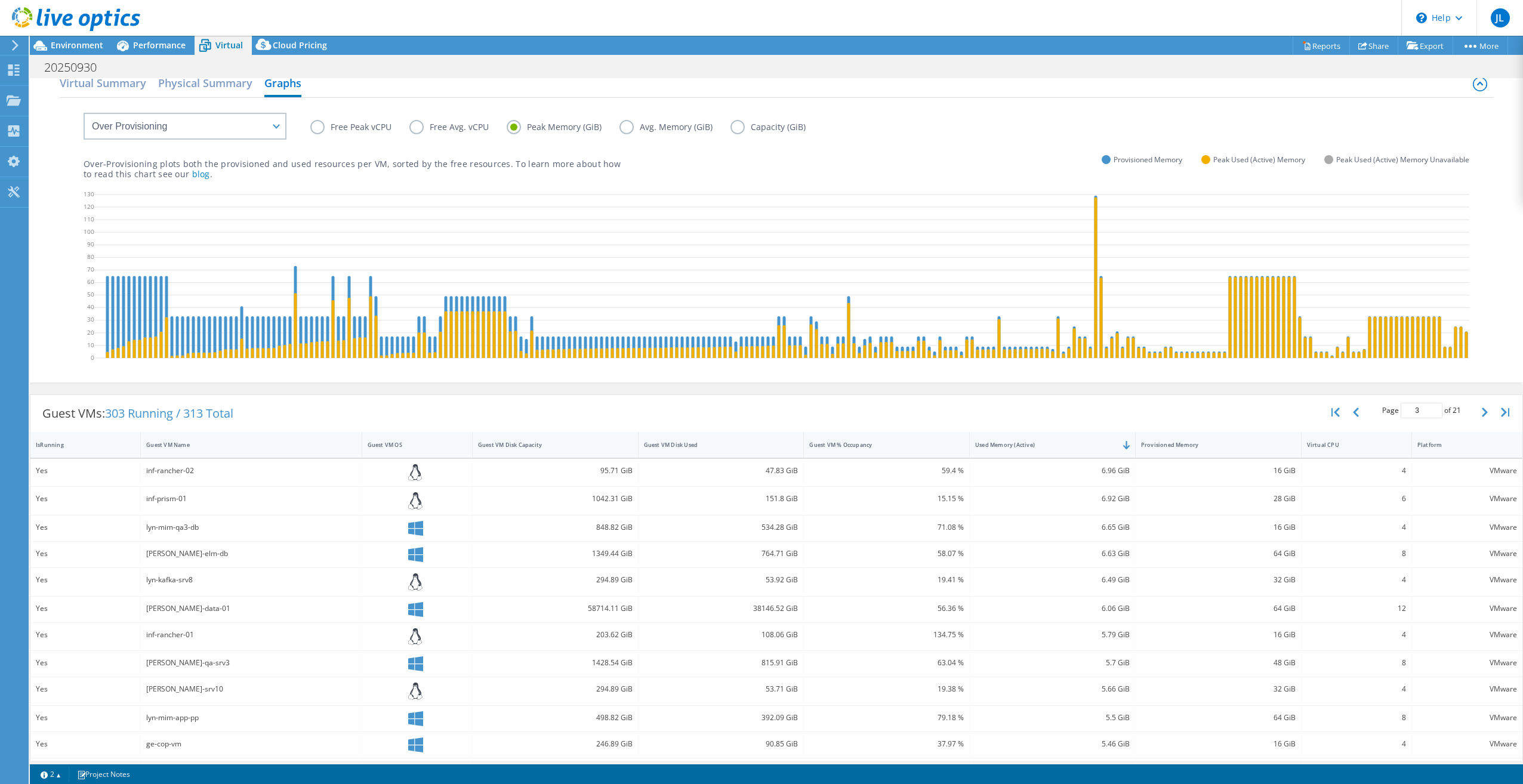
click at [630, 127] on label "Avg. Memory (GiB)" at bounding box center [675, 127] width 111 height 15
click at [0, 0] on input "Avg. Memory (GiB)" at bounding box center [0, 0] width 0 height 0
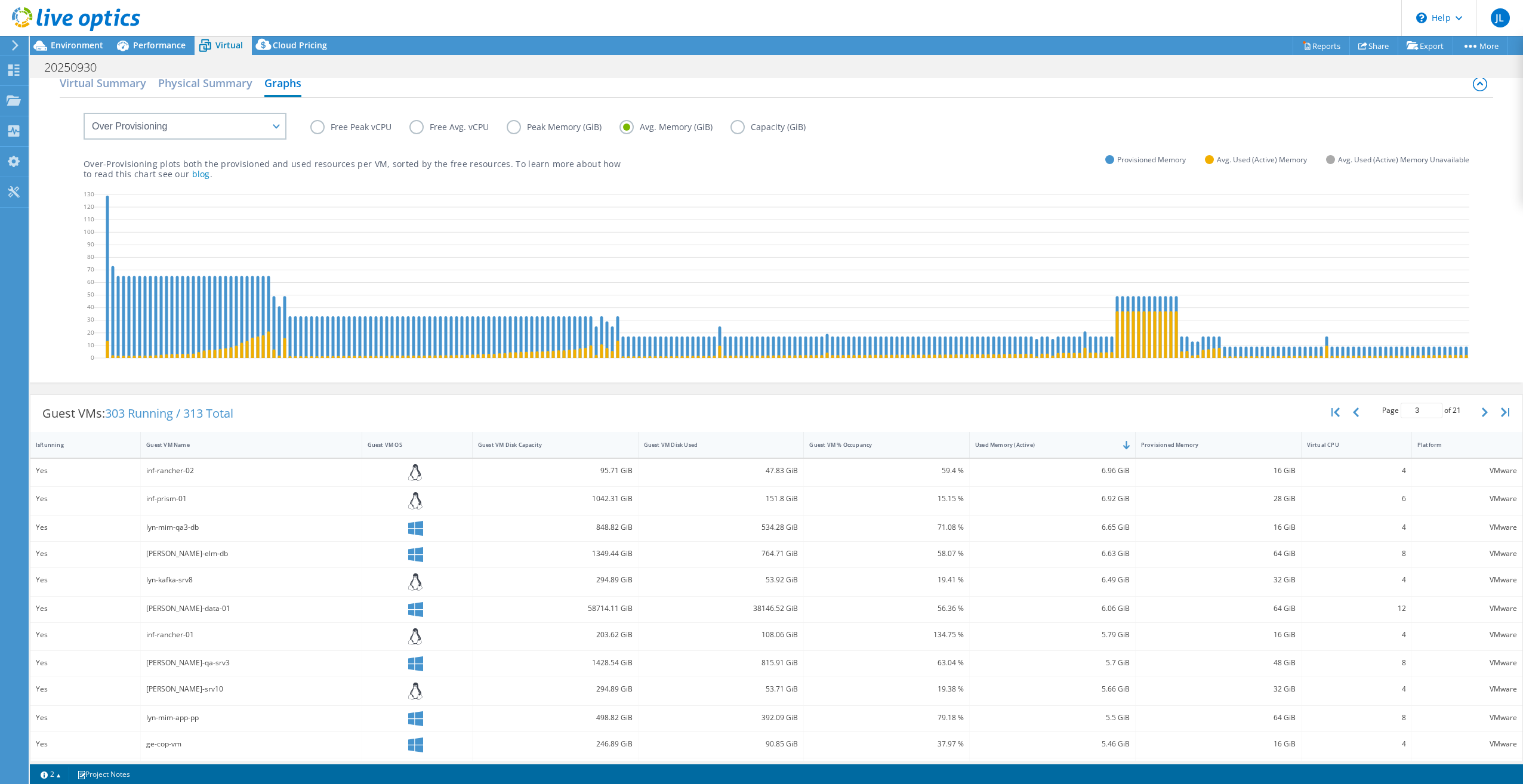
click at [736, 125] on label "Capacity (GiB)" at bounding box center [776, 127] width 93 height 15
click at [0, 0] on input "Capacity (GiB)" at bounding box center [0, 0] width 0 height 0
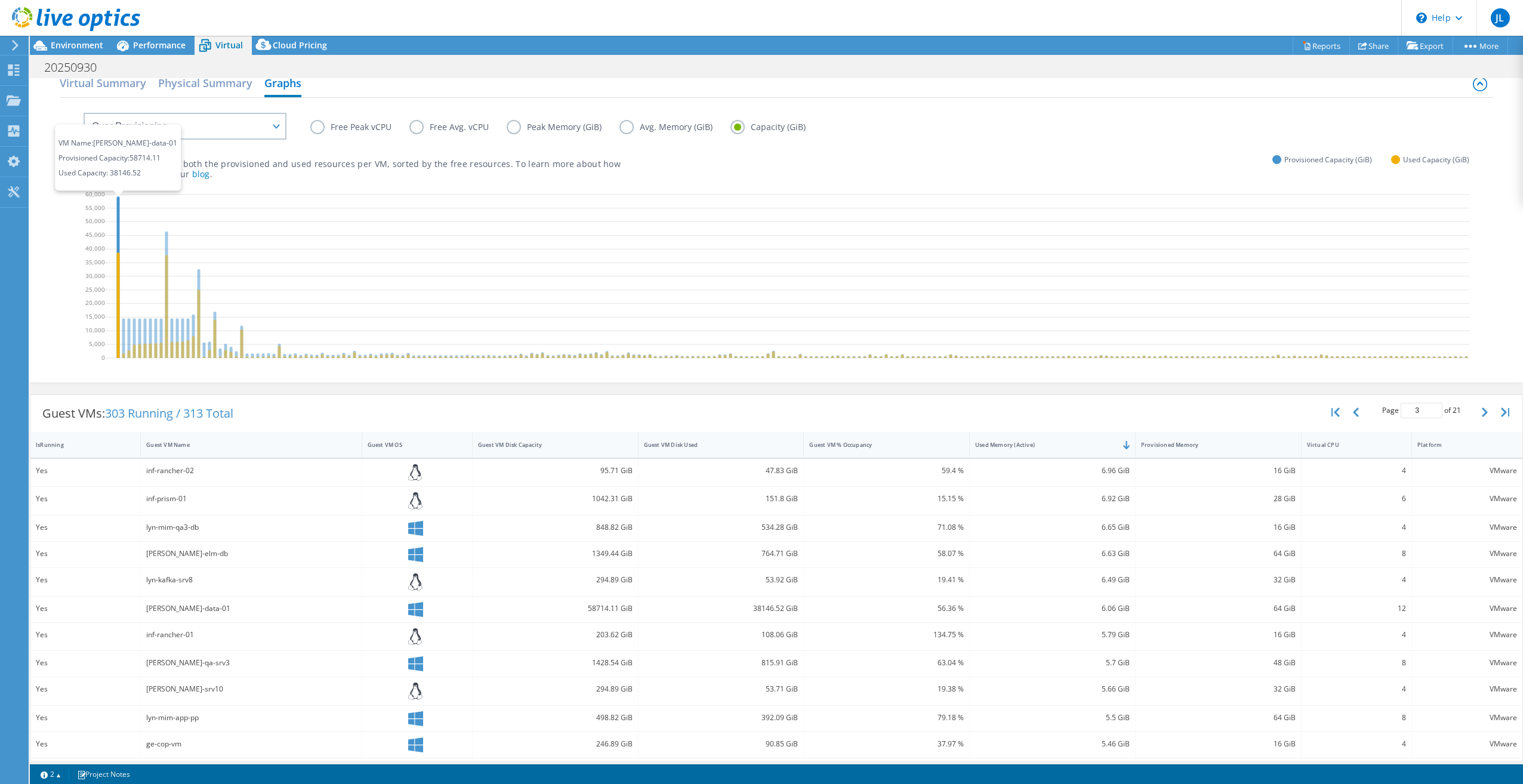
click at [119, 223] on icon at bounding box center [118, 277] width 3 height 162
click at [118, 227] on icon at bounding box center [118, 277] width 3 height 162
